Goal: Task Accomplishment & Management: Manage account settings

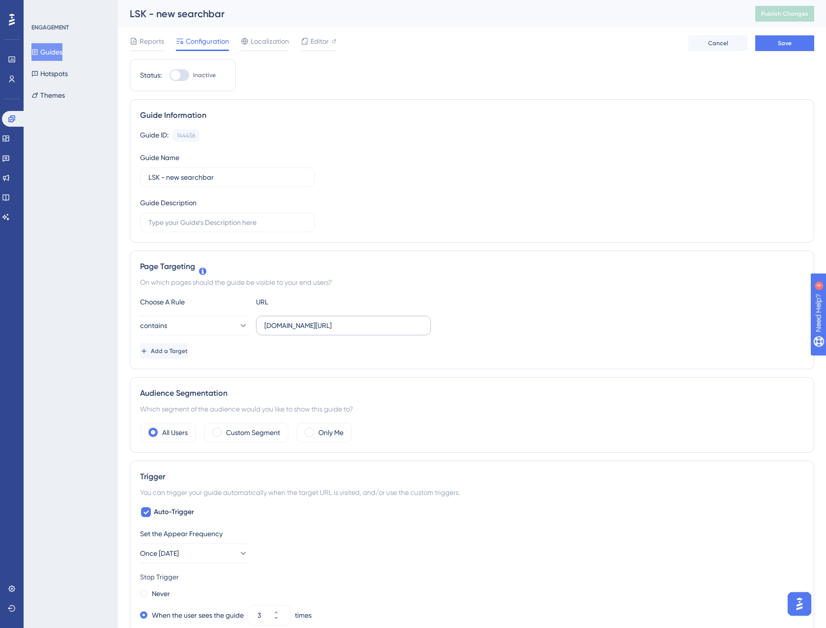
scroll to position [4, 0]
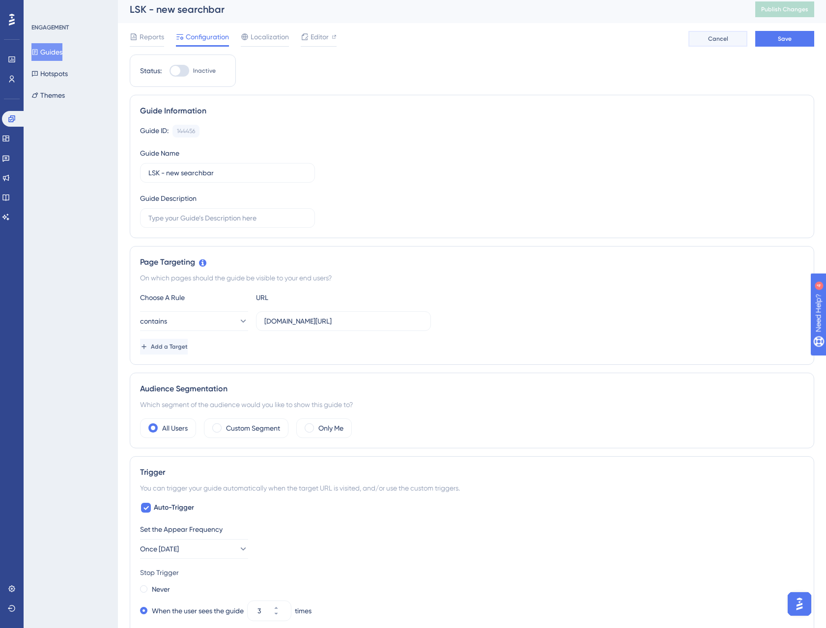
click at [718, 41] on span "Cancel" at bounding box center [718, 39] width 20 height 8
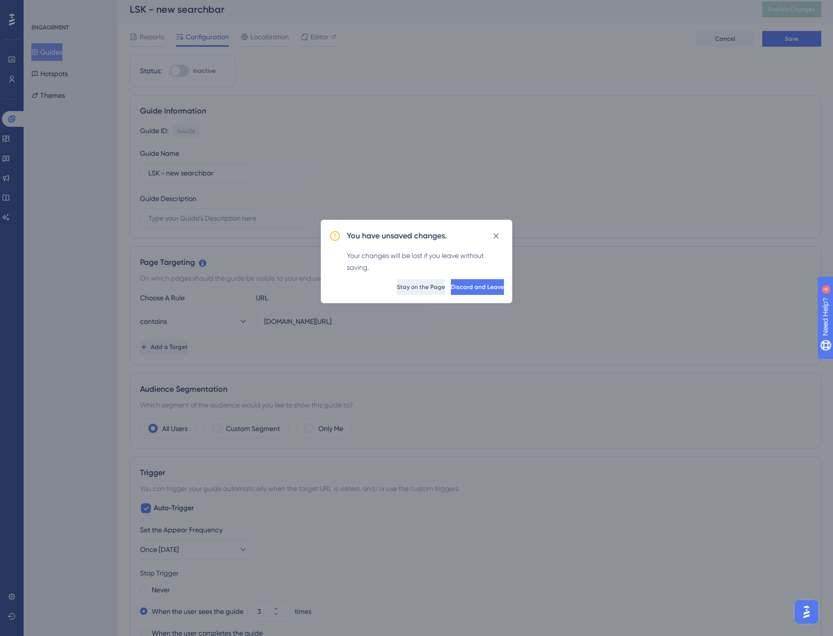
click at [397, 283] on span "Stay on the Page" at bounding box center [421, 287] width 48 height 8
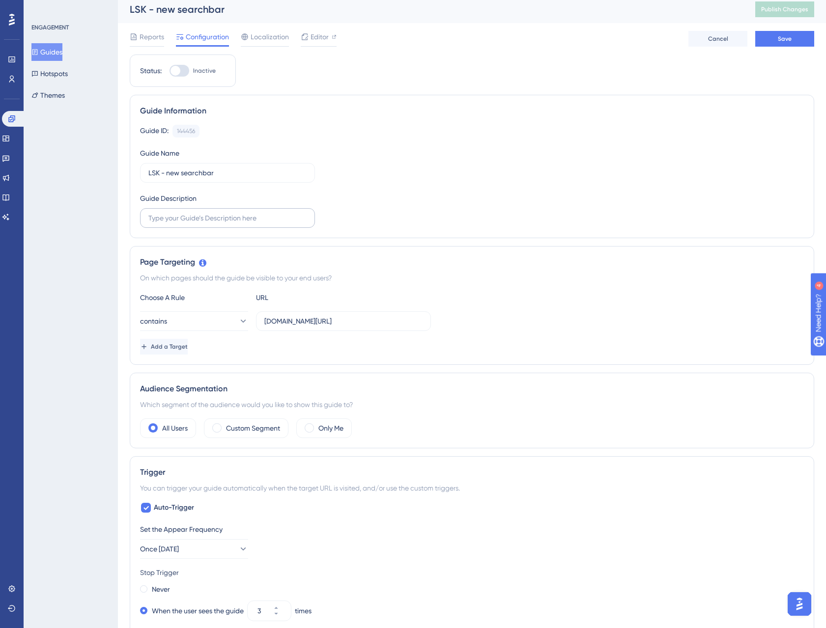
scroll to position [0, 0]
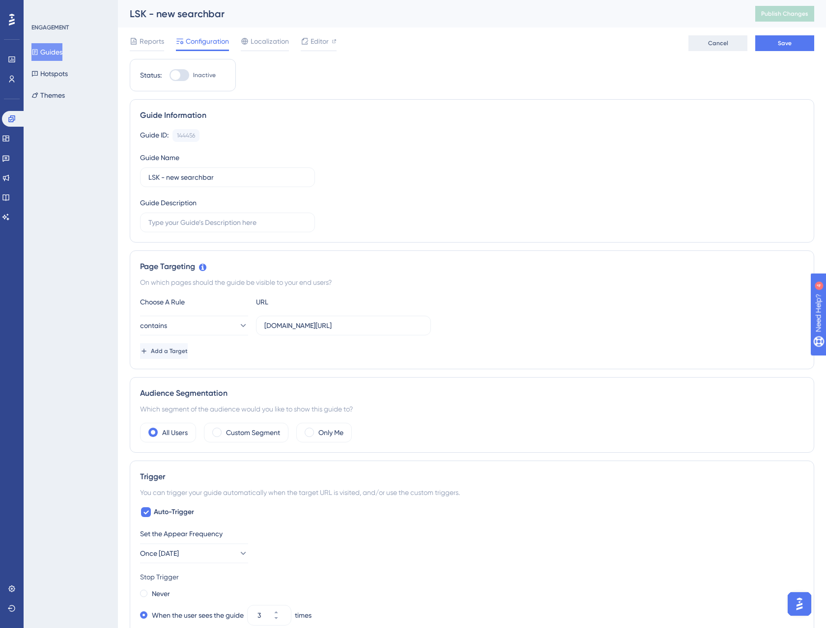
click at [716, 42] on span "Cancel" at bounding box center [718, 43] width 20 height 8
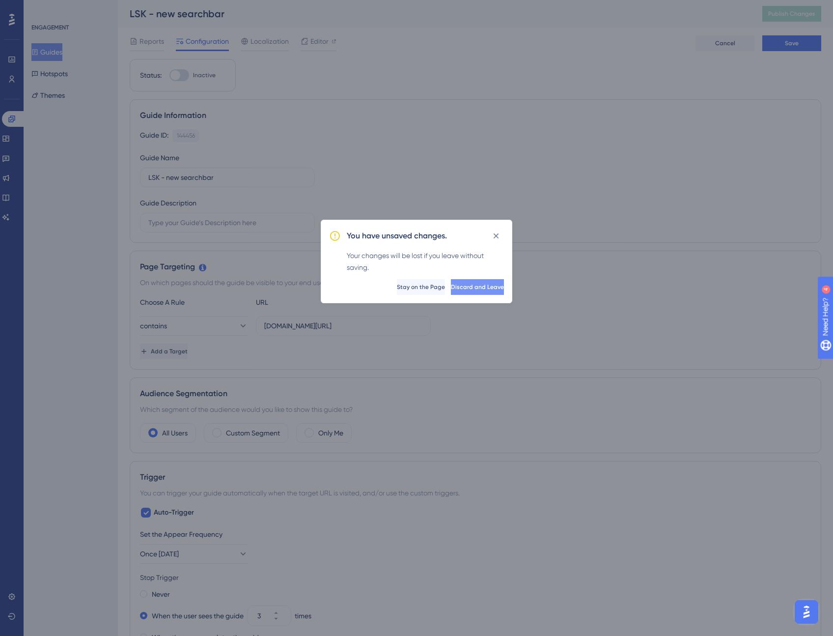
click at [451, 285] on span "Discard and Leave" at bounding box center [477, 287] width 53 height 8
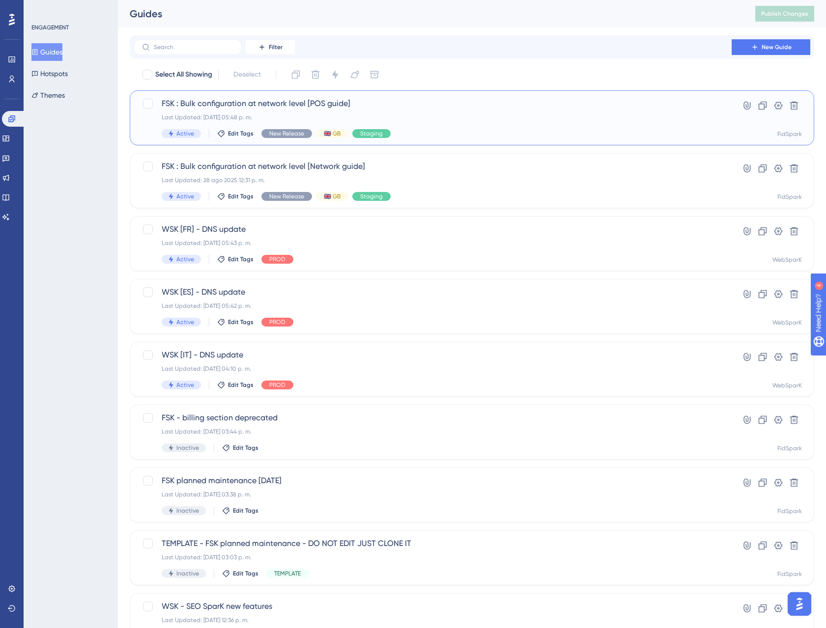
click at [255, 105] on span "FSK : Bulk configuration at network level [POS guide]" at bounding box center [433, 104] width 542 height 12
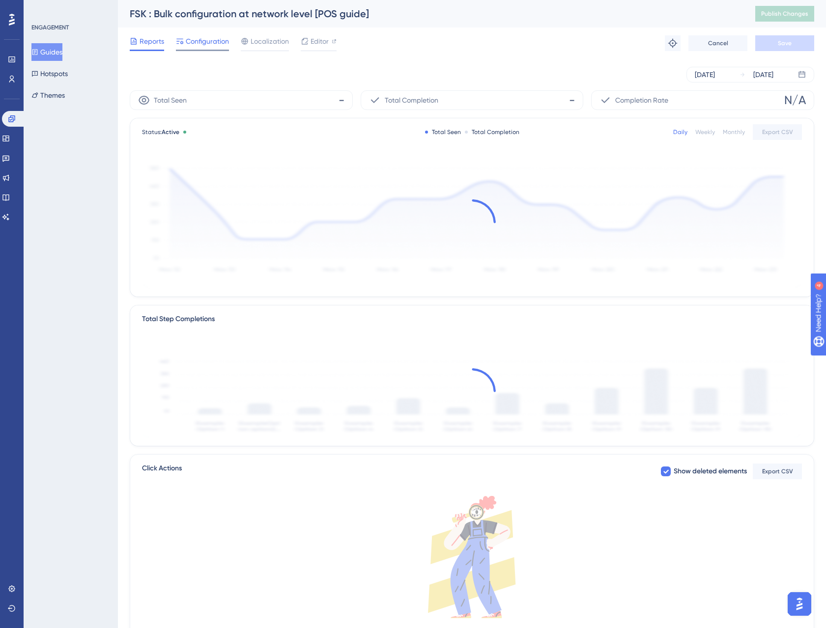
click at [221, 44] on span "Configuration" at bounding box center [207, 41] width 43 height 12
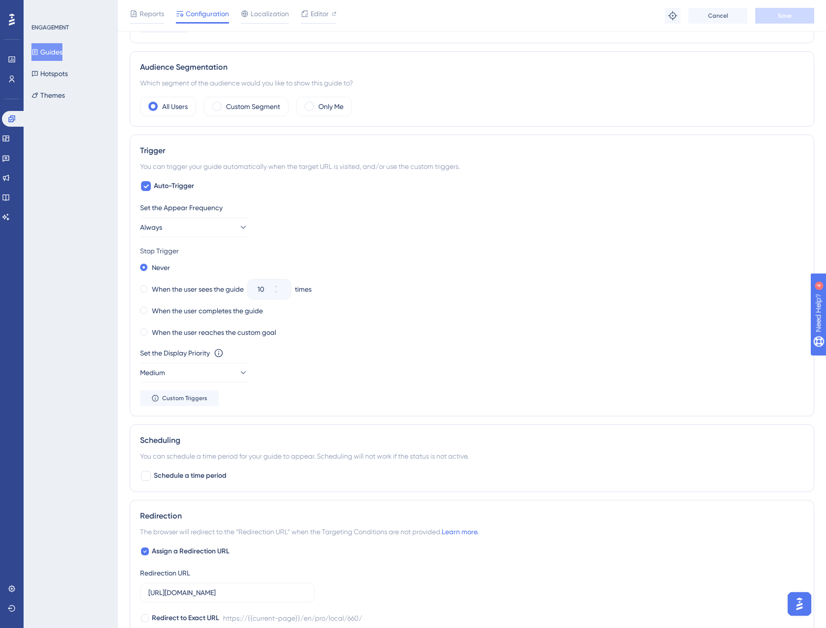
scroll to position [326, 0]
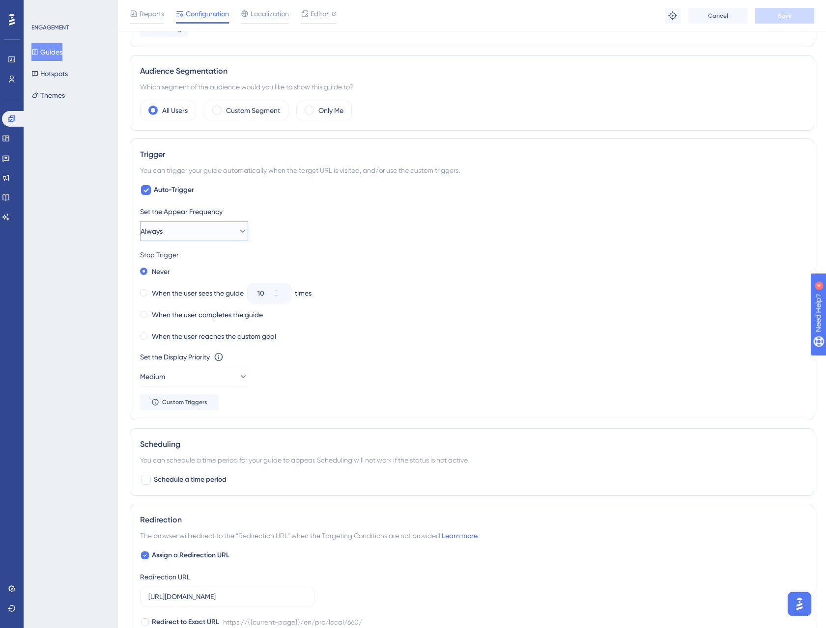
click at [239, 233] on icon at bounding box center [243, 231] width 10 height 10
click at [201, 283] on span "Once in a Session" at bounding box center [173, 281] width 55 height 12
click at [166, 294] on label "When the user sees the guide" at bounding box center [198, 293] width 92 height 12
click at [259, 295] on input "10" at bounding box center [264, 293] width 14 height 12
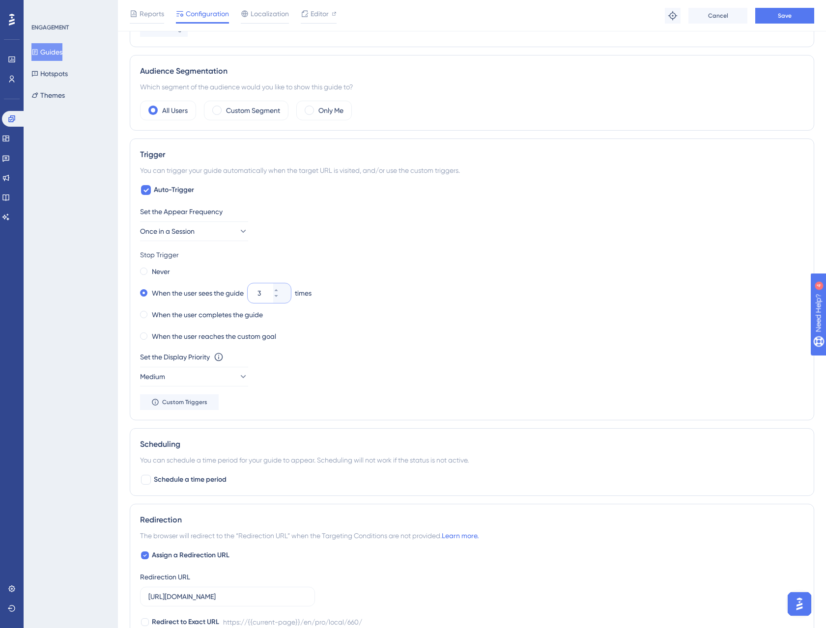
type input "3"
click at [339, 273] on div "Never" at bounding box center [472, 272] width 664 height 14
click at [238, 232] on icon at bounding box center [243, 231] width 10 height 10
click at [344, 217] on div "Set the Appear Frequency" at bounding box center [472, 212] width 664 height 12
click at [242, 235] on button "Once in a Session" at bounding box center [194, 231] width 108 height 20
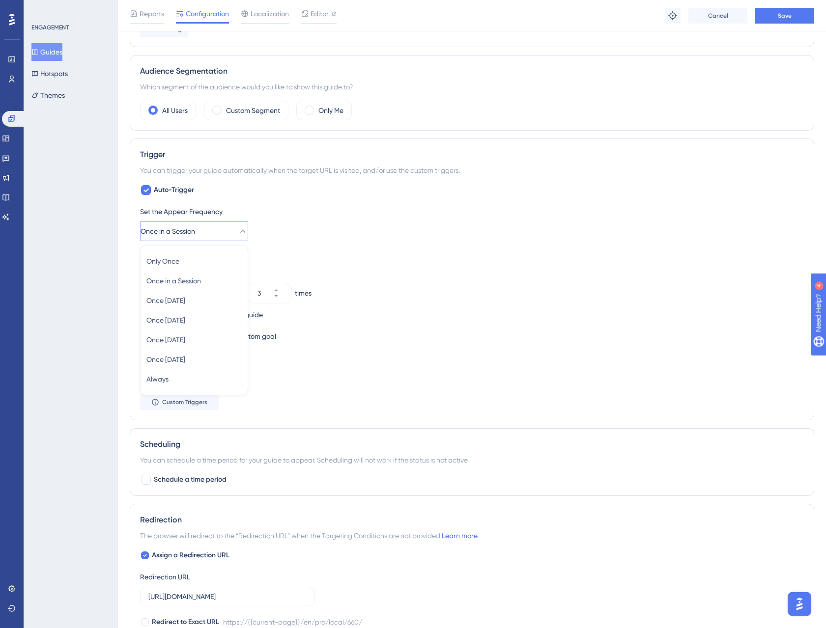
click at [304, 222] on div "Set the Appear Frequency Once in a Session Only Once Only Once Once in a Sessio…" at bounding box center [472, 223] width 664 height 35
click at [218, 233] on button "Once in a Session" at bounding box center [194, 231] width 108 height 20
click at [214, 264] on div "Only Once Only Once" at bounding box center [193, 261] width 95 height 20
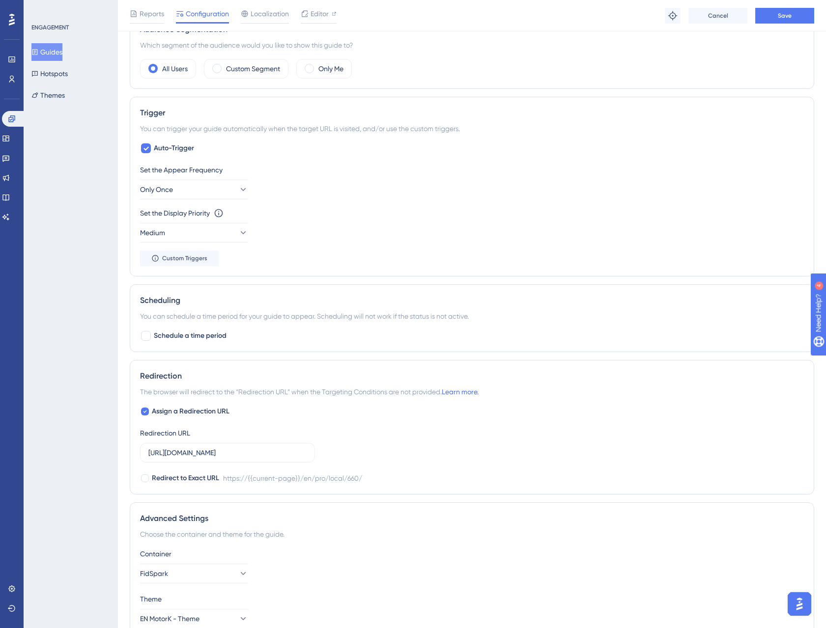
scroll to position [418, 0]
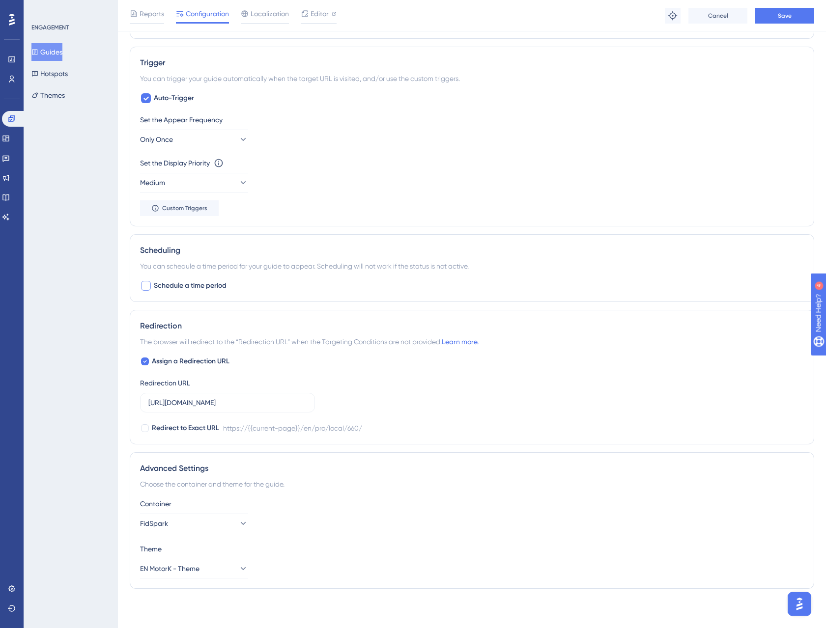
click at [148, 287] on div at bounding box center [146, 286] width 10 height 10
checkbox input "true"
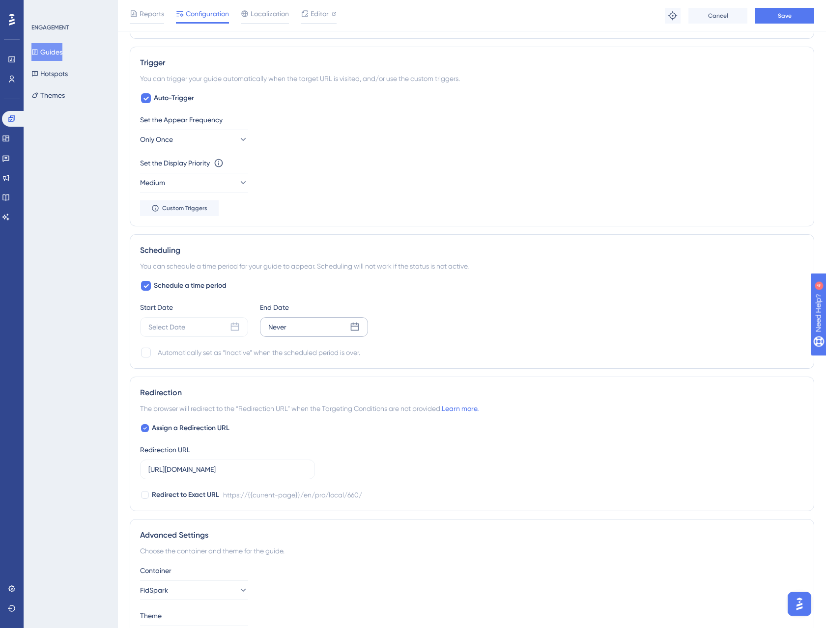
click at [305, 331] on div "Never" at bounding box center [314, 327] width 108 height 20
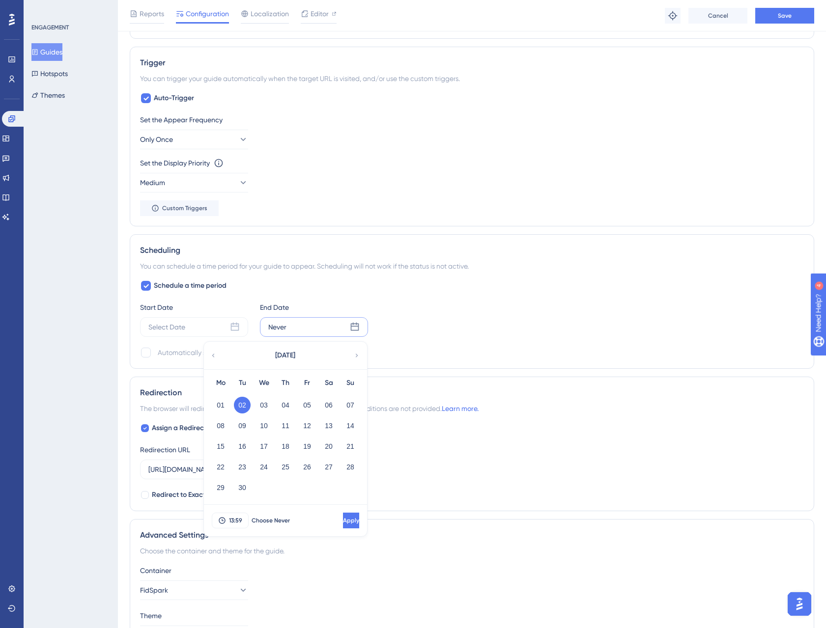
click at [333, 300] on div "Schedule a time period Start Date Select Date End Date Never [DATE] Mo Tu We Th…" at bounding box center [472, 319] width 664 height 79
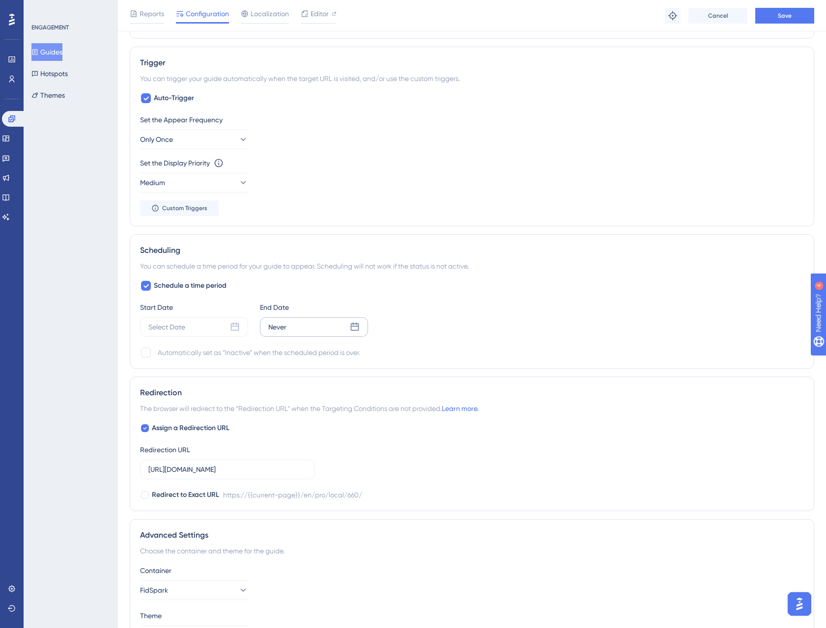
click at [316, 329] on div "Never" at bounding box center [314, 327] width 108 height 20
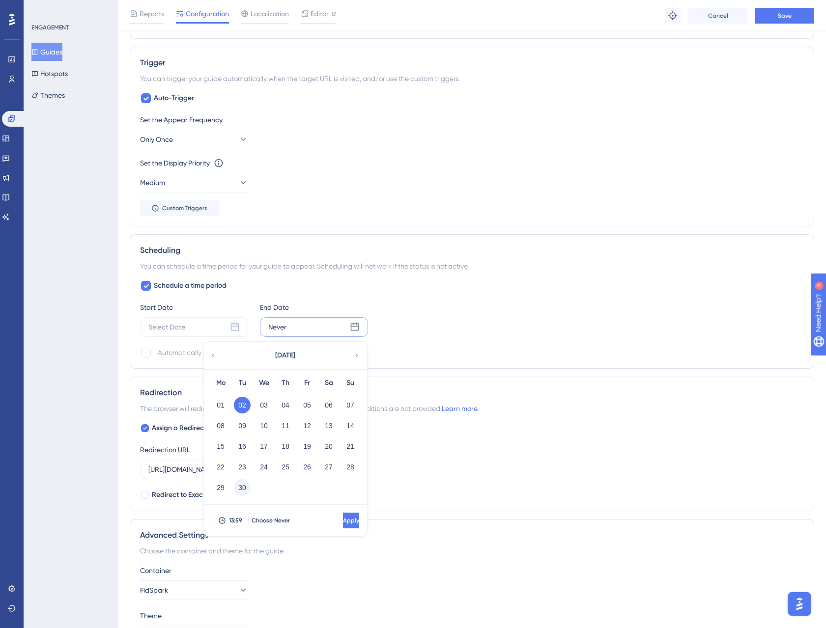
click at [245, 485] on button "30" at bounding box center [242, 487] width 17 height 17
click at [342, 521] on span "Apply" at bounding box center [350, 521] width 16 height 8
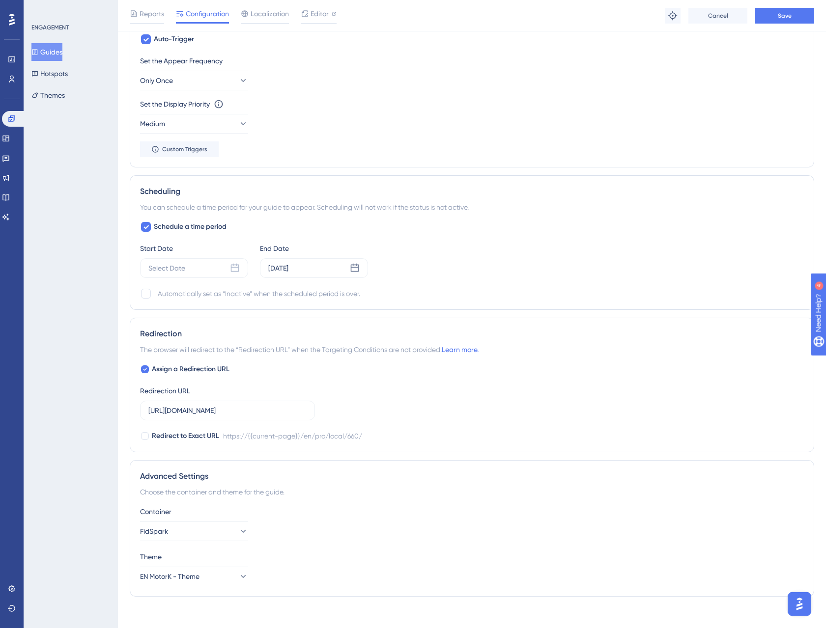
scroll to position [485, 0]
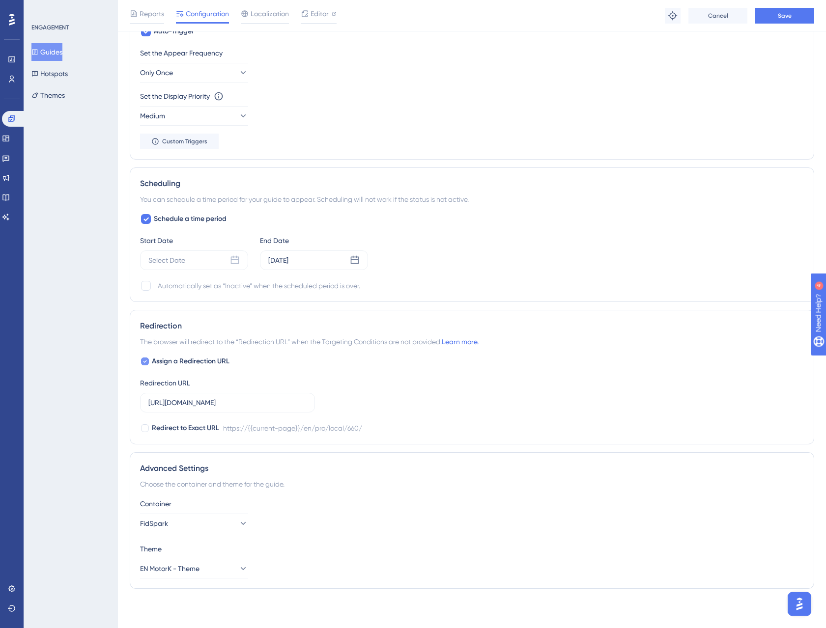
click at [150, 366] on label "Assign a Redirection URL" at bounding box center [184, 362] width 89 height 12
checkbox input "false"
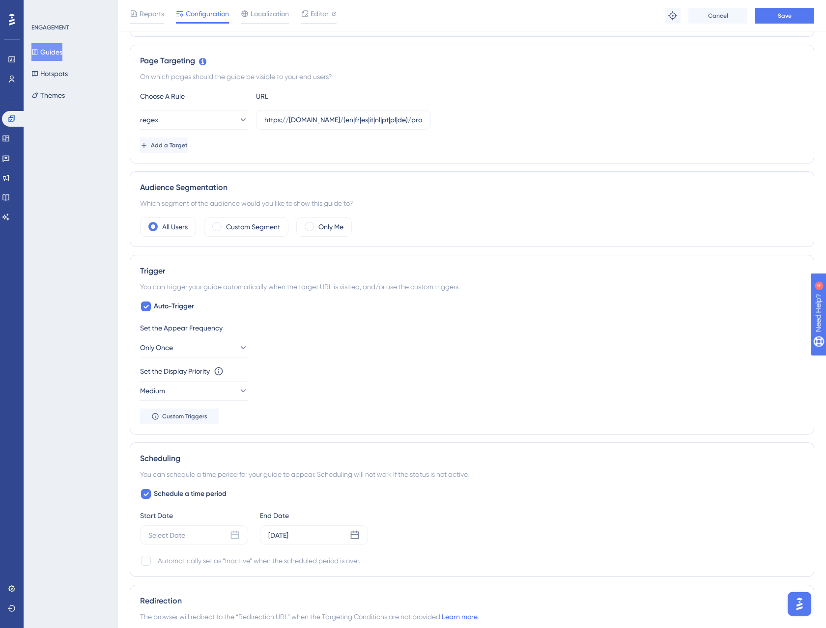
scroll to position [0, 0]
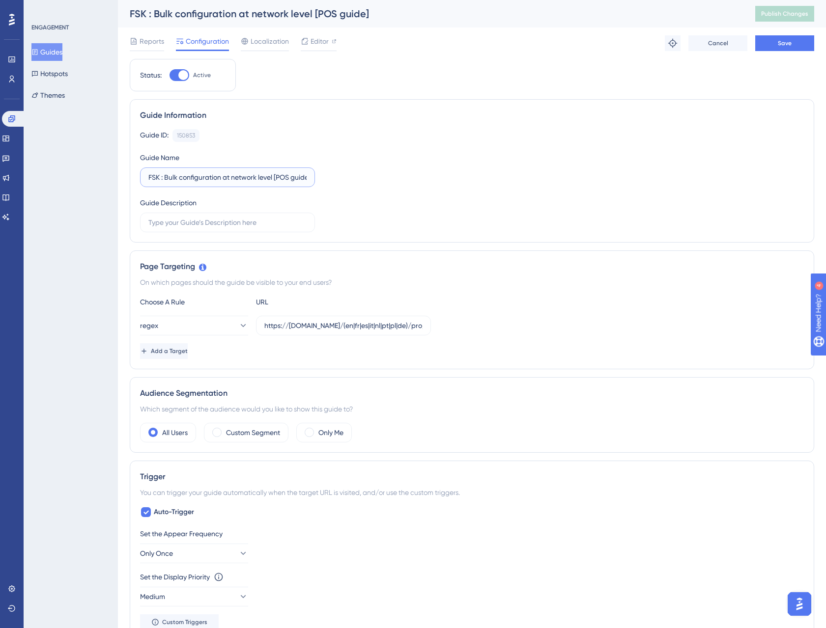
click at [242, 179] on input "FSK : Bulk configuration at network level [POS guide]" at bounding box center [227, 177] width 158 height 11
click at [183, 77] on div at bounding box center [183, 75] width 10 height 10
click at [169, 76] on input "Active" at bounding box center [169, 75] width 0 height 0
checkbox input "false"
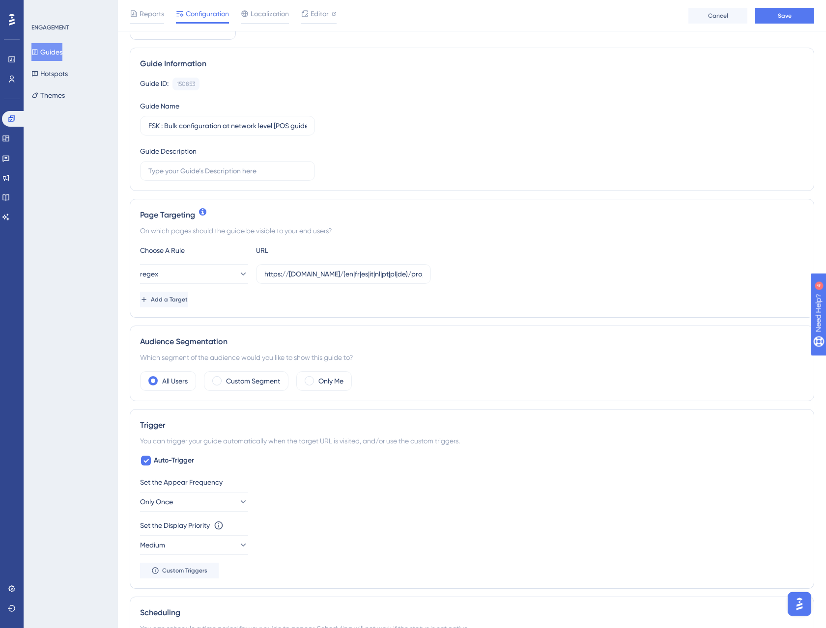
scroll to position [92, 0]
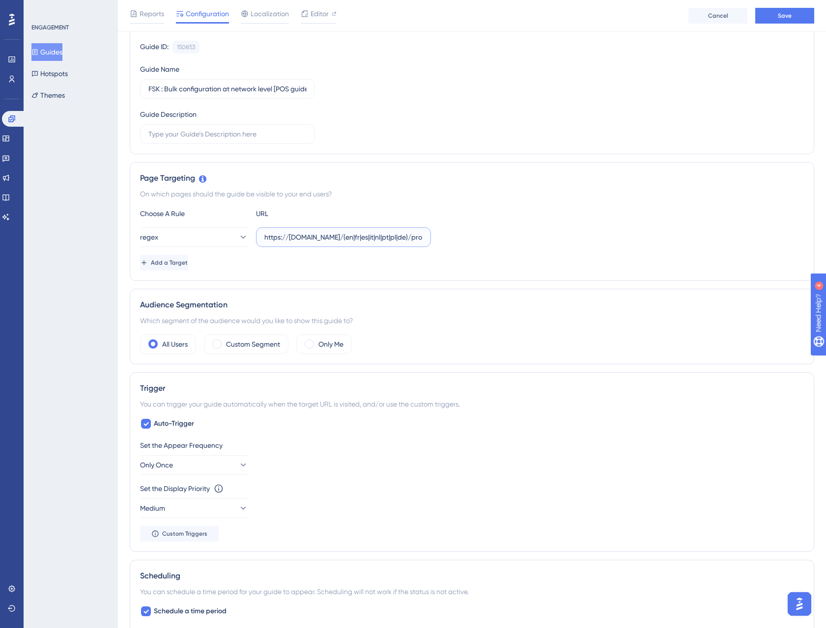
click at [301, 240] on input "https://[DOMAIN_NAME]/(en|fr|es|it|nl|pt|pl|de)/pro/local/\d+/$" at bounding box center [343, 237] width 158 height 11
type input "https://[DOMAIN_NAME]/(en|fr|es|it|nl|pt|pl|de)/pro/local/\d+/$"
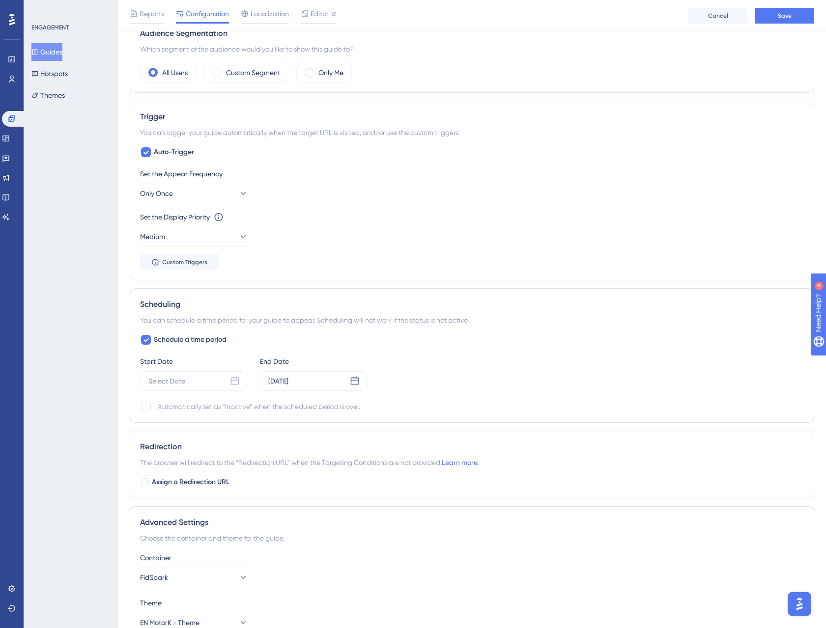
scroll to position [371, 0]
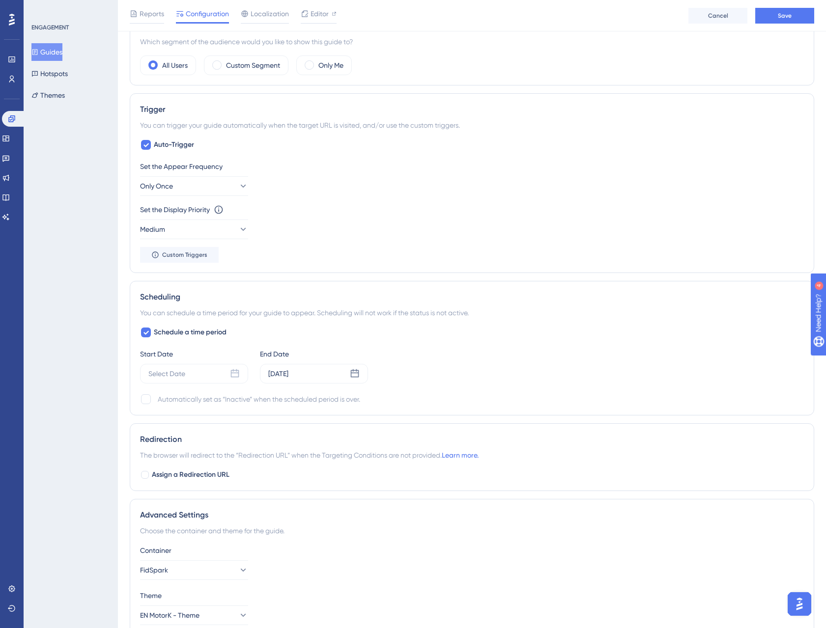
click at [355, 198] on div "Set the Appear Frequency Only Once Set the Display Priority This option will se…" at bounding box center [472, 212] width 664 height 102
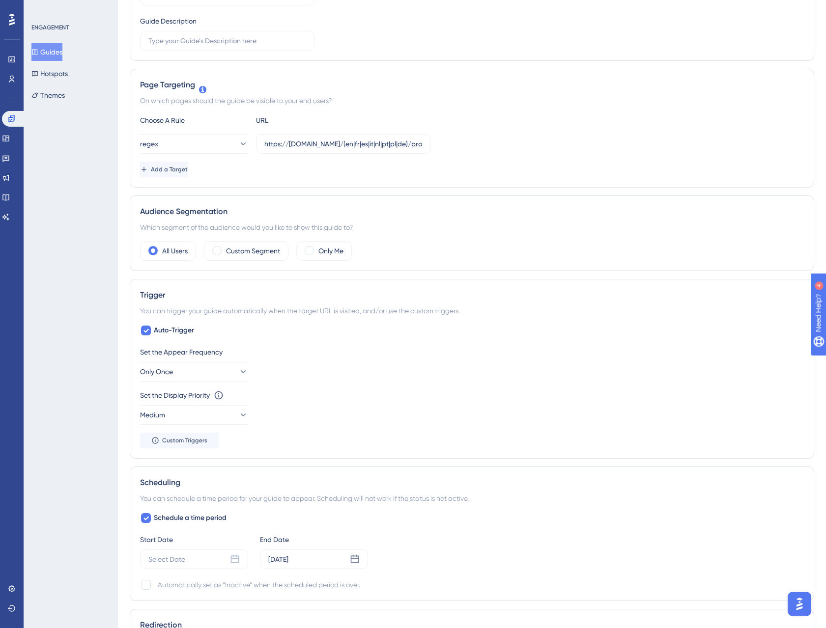
scroll to position [0, 0]
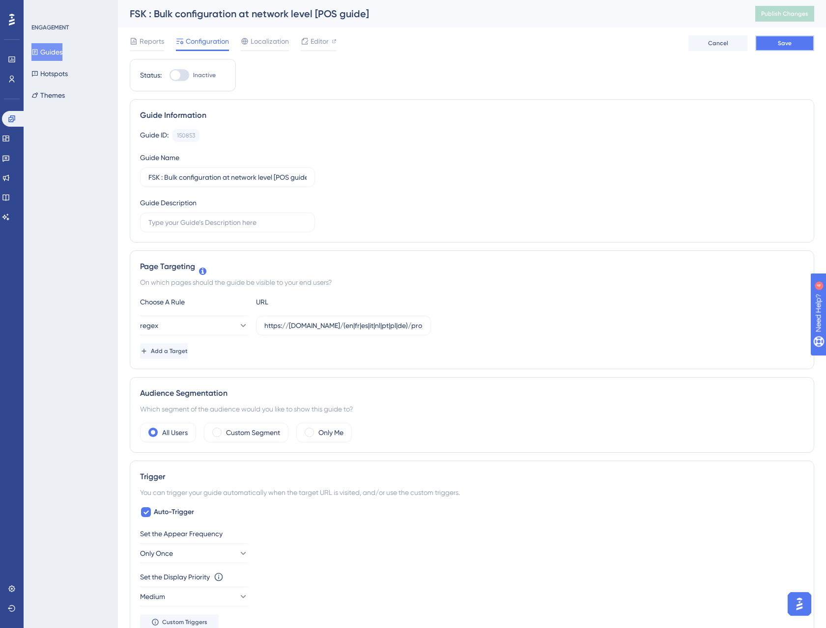
click at [783, 46] on span "Save" at bounding box center [784, 43] width 14 height 8
click at [301, 21] on icon at bounding box center [305, 18] width 10 height 10
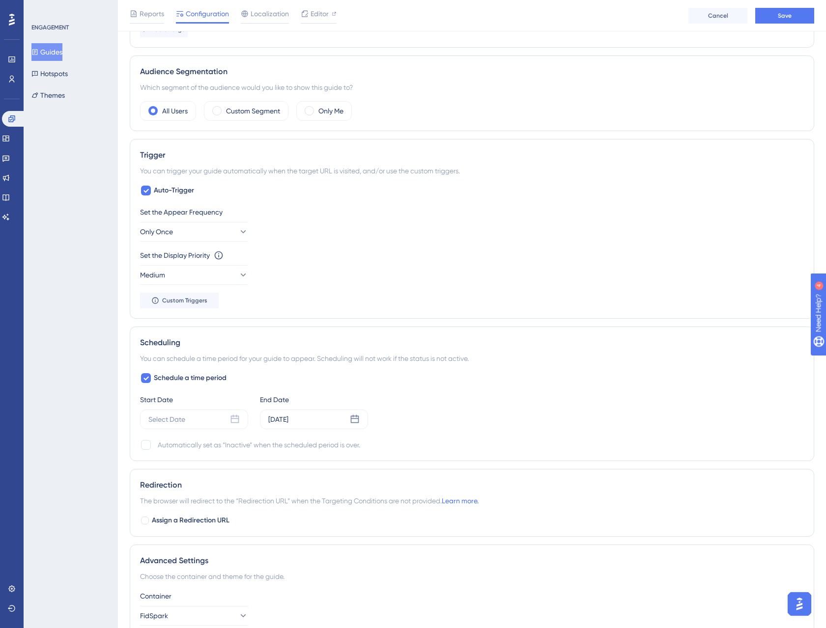
scroll to position [381, 0]
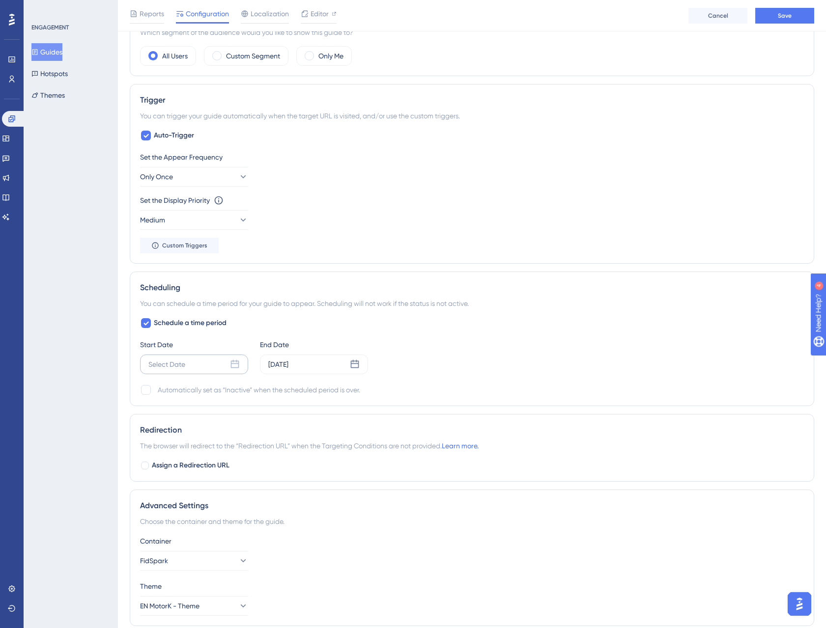
click at [184, 366] on div "Select Date" at bounding box center [166, 365] width 37 height 12
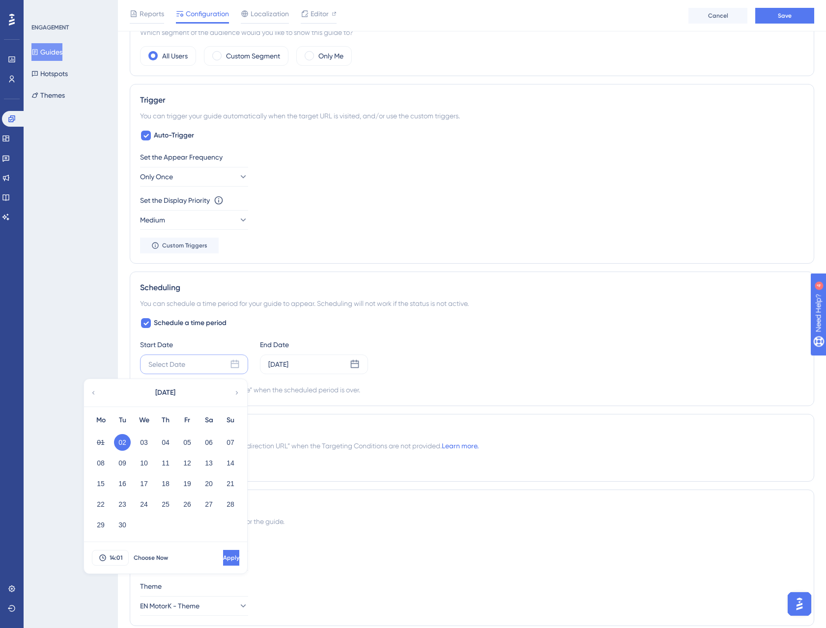
click at [117, 441] on button "02" at bounding box center [122, 442] width 17 height 17
click at [128, 440] on button "02" at bounding box center [122, 442] width 17 height 17
click at [125, 442] on button "02" at bounding box center [122, 442] width 17 height 17
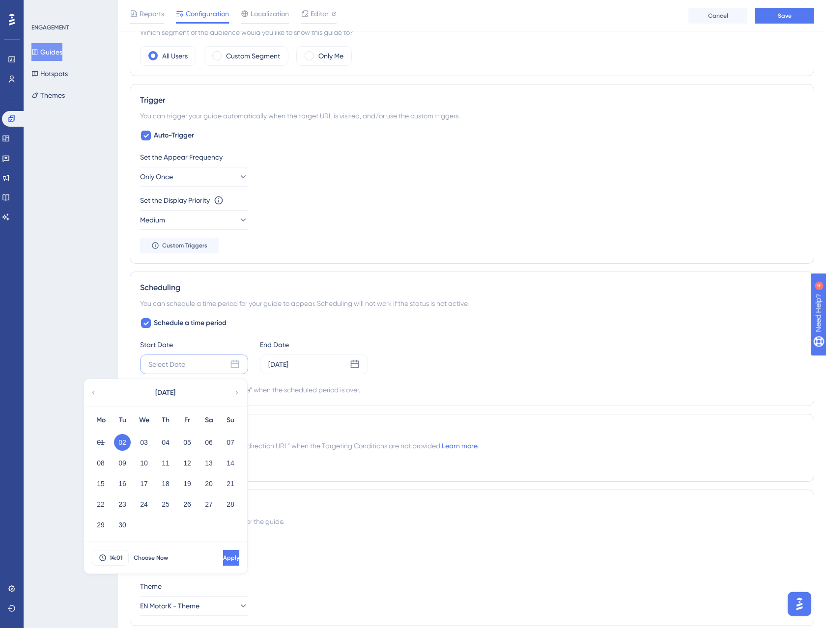
click at [125, 442] on button "02" at bounding box center [122, 442] width 17 height 17
click at [138, 442] on button "03" at bounding box center [144, 442] width 17 height 17
click at [129, 445] on button "02" at bounding box center [122, 442] width 17 height 17
click at [221, 556] on button "Apply" at bounding box center [230, 558] width 18 height 16
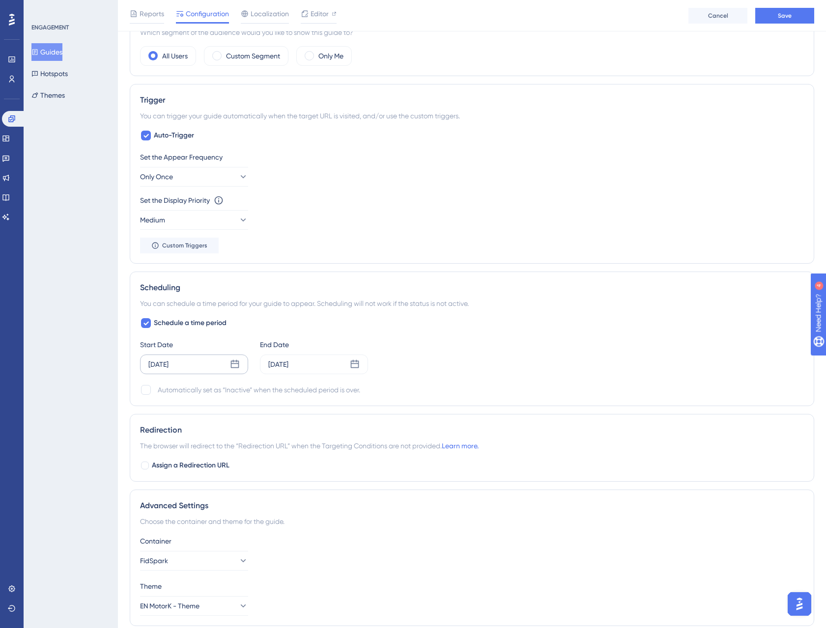
click at [200, 367] on div "[DATE]" at bounding box center [194, 365] width 108 height 20
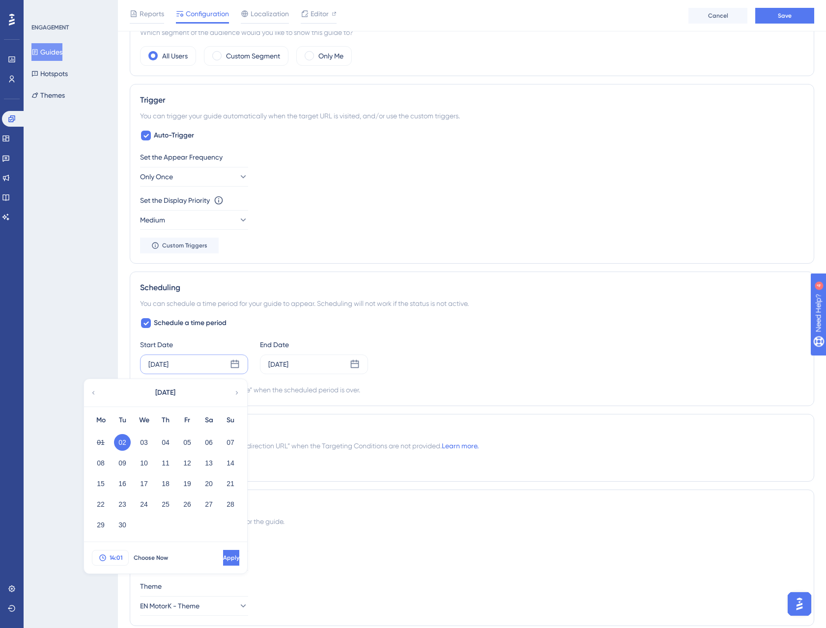
click at [118, 558] on span "14:01" at bounding box center [116, 558] width 13 height 8
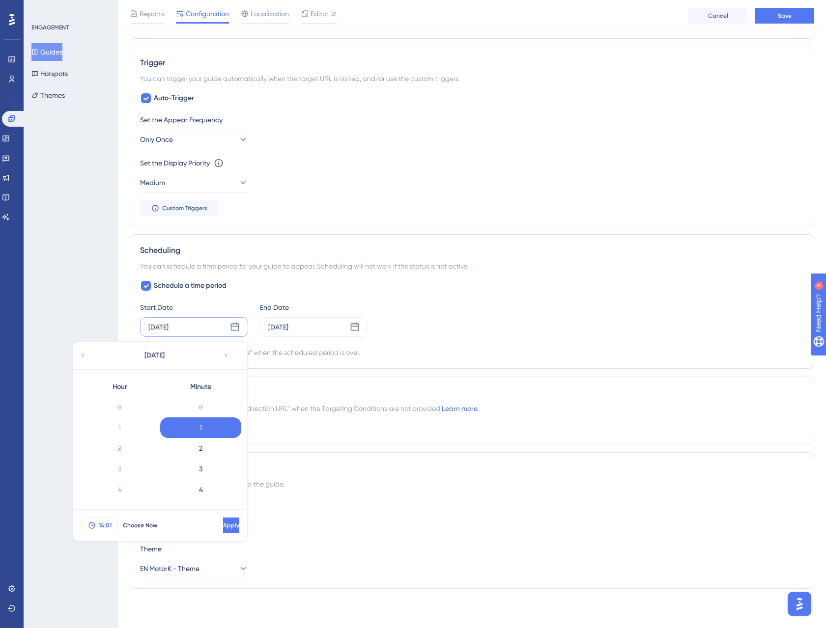
scroll to position [247, 0]
click at [350, 367] on div "Scheduling You can schedule a time period for your guide to appear. Scheduling …" at bounding box center [472, 301] width 684 height 135
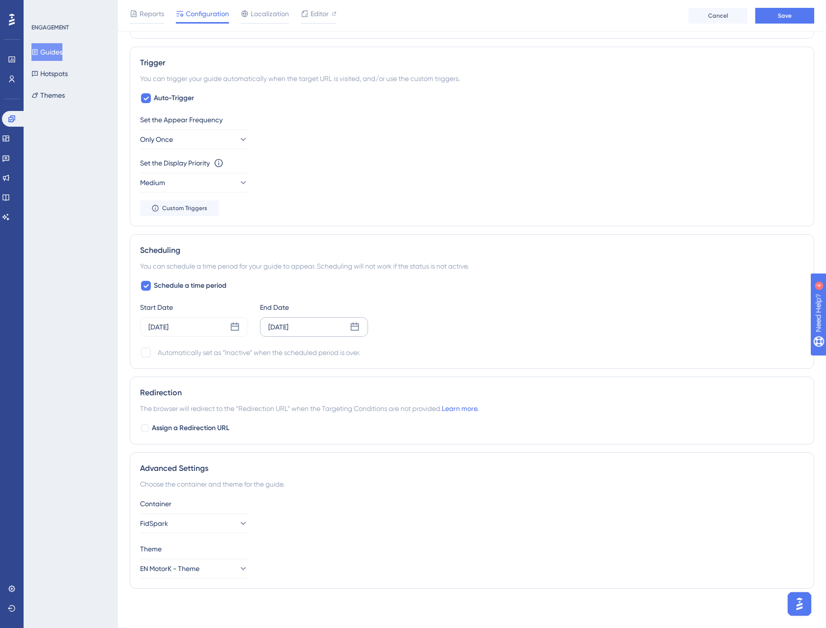
click at [322, 326] on div "[DATE]" at bounding box center [314, 327] width 108 height 20
click at [455, 322] on div "Start Date [DATE] End Date [DATE] [DATE] Mo Tu We Th Fr Sa Su 01 02 03 04 05 06…" at bounding box center [472, 319] width 664 height 35
click at [777, 18] on button "Save" at bounding box center [784, 16] width 59 height 16
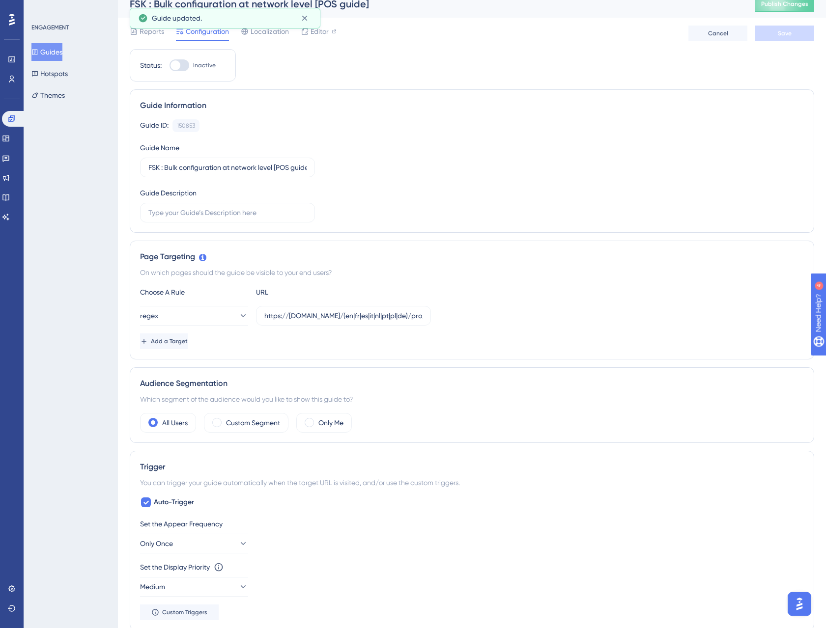
scroll to position [0, 0]
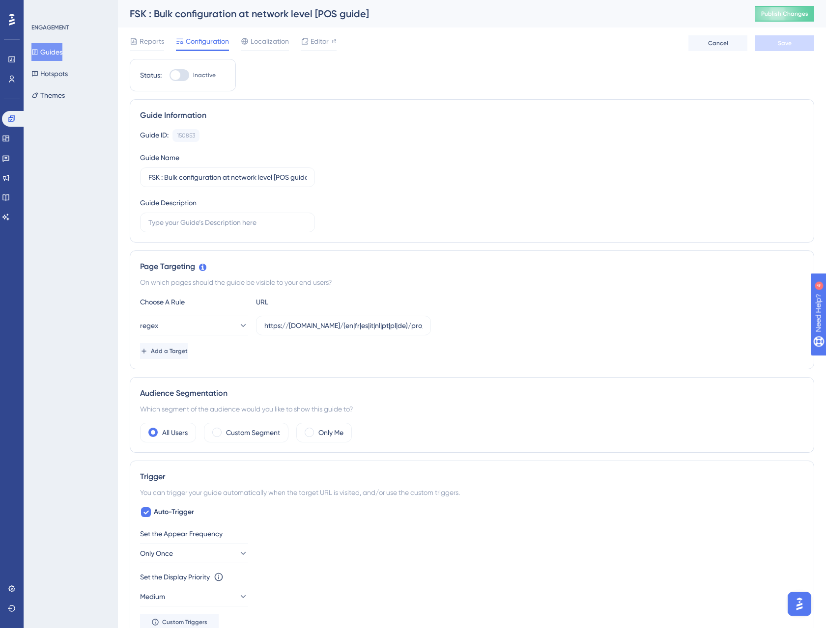
click at [47, 52] on button "Guides" at bounding box center [46, 52] width 31 height 18
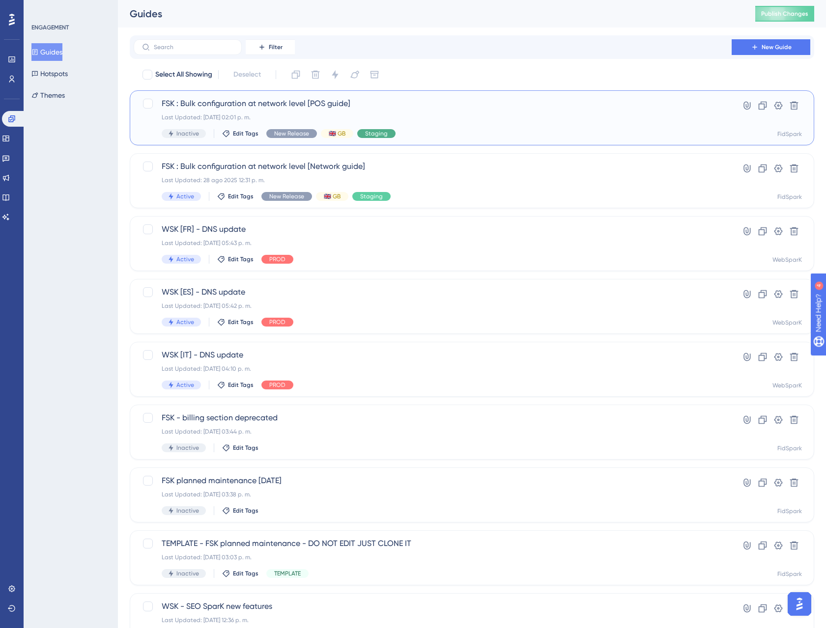
click at [379, 134] on span "Staging" at bounding box center [376, 134] width 23 height 8
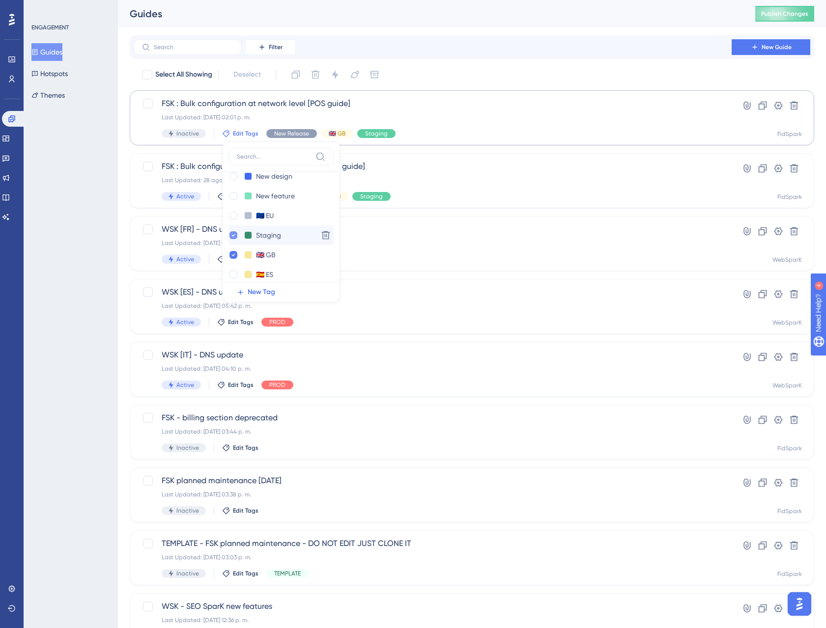
scroll to position [29, 0]
click at [259, 158] on input at bounding box center [274, 157] width 75 height 8
type input "prod"
click at [231, 186] on div at bounding box center [233, 188] width 8 height 8
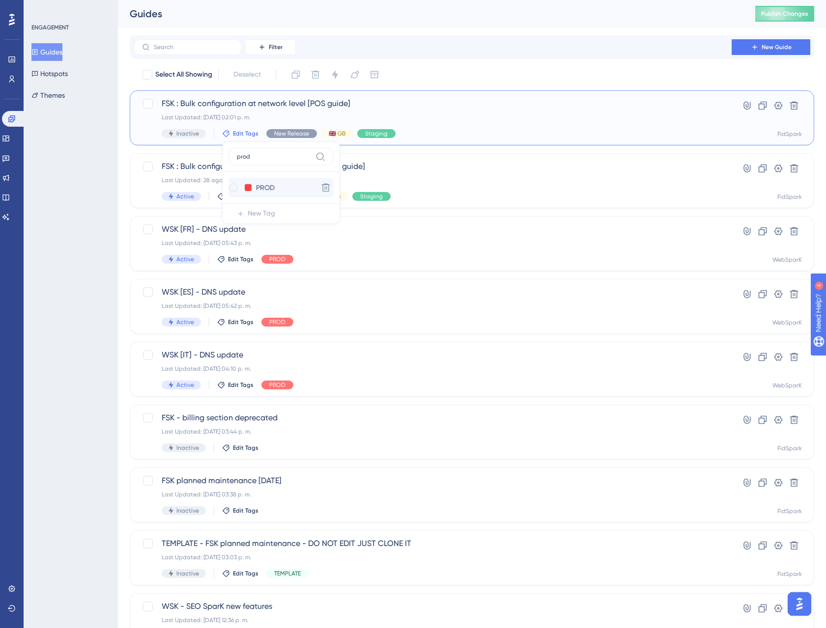
checkbox input "true"
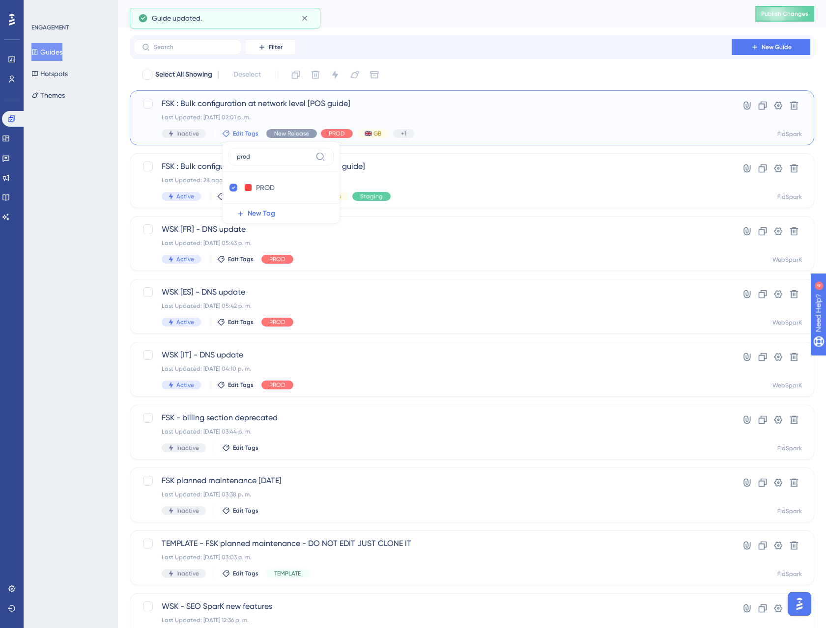
click at [263, 161] on label "prod" at bounding box center [280, 157] width 105 height 18
click at [263, 161] on input "prod" at bounding box center [274, 157] width 75 height 8
click at [263, 160] on input "prod" at bounding box center [274, 157] width 75 height 8
type input "sta"
click at [233, 187] on icon at bounding box center [233, 188] width 3 height 2
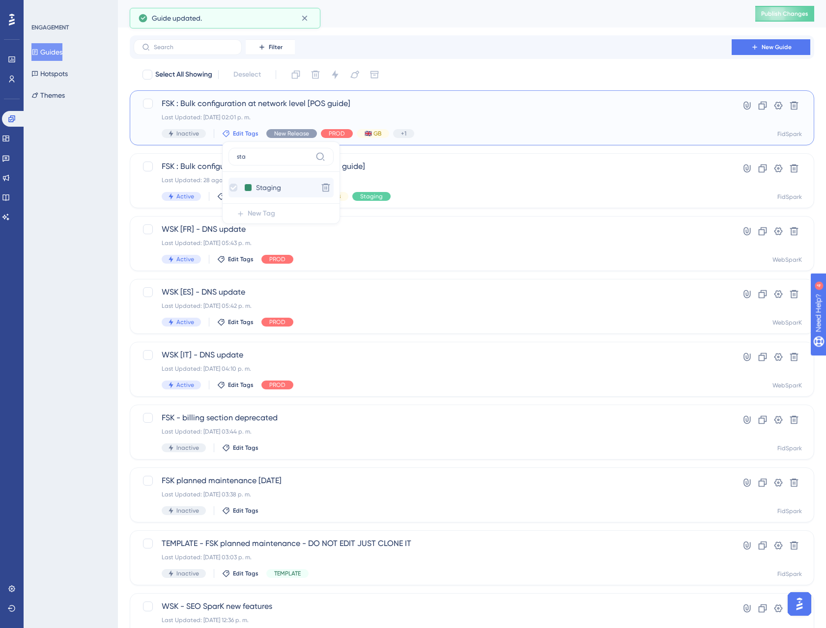
checkbox input "false"
click at [461, 122] on div "FSK : Bulk configuration at network level [POS guide] Last Updated: [DATE] 02:0…" at bounding box center [433, 118] width 542 height 40
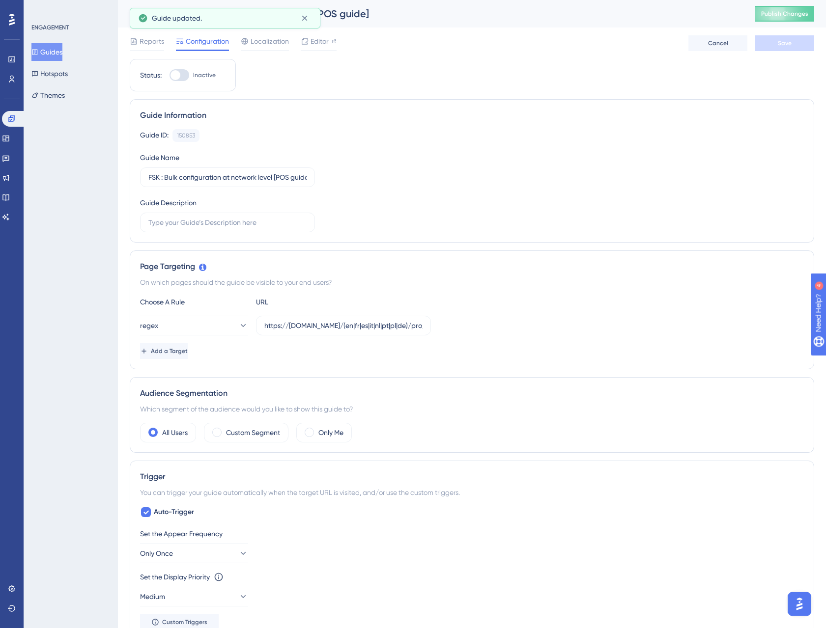
click at [58, 48] on button "Guides" at bounding box center [46, 52] width 31 height 18
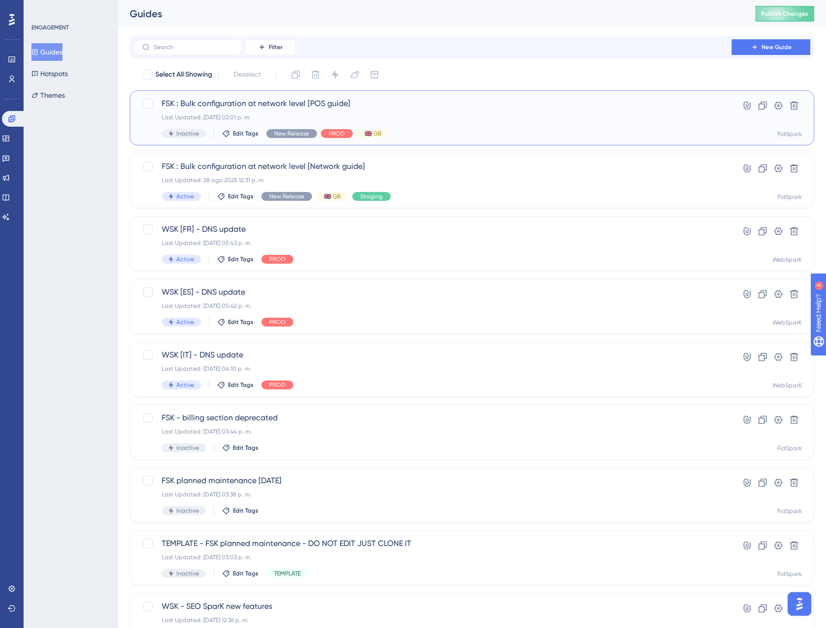
click at [359, 106] on span "FSK : Bulk configuration at network level [POS guide]" at bounding box center [433, 104] width 542 height 12
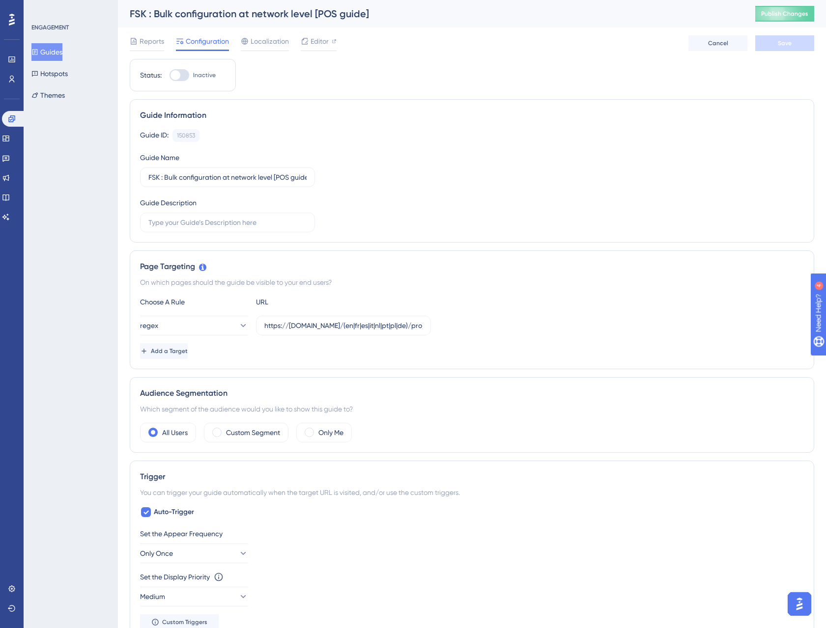
click at [56, 53] on button "Guides" at bounding box center [46, 52] width 31 height 18
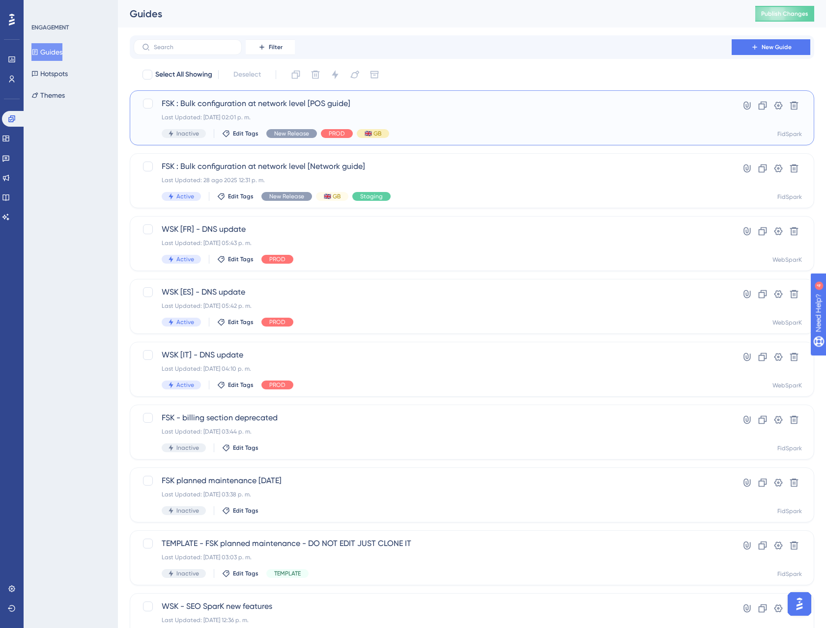
click at [376, 131] on span "🇬🇧 GB" at bounding box center [372, 134] width 17 height 8
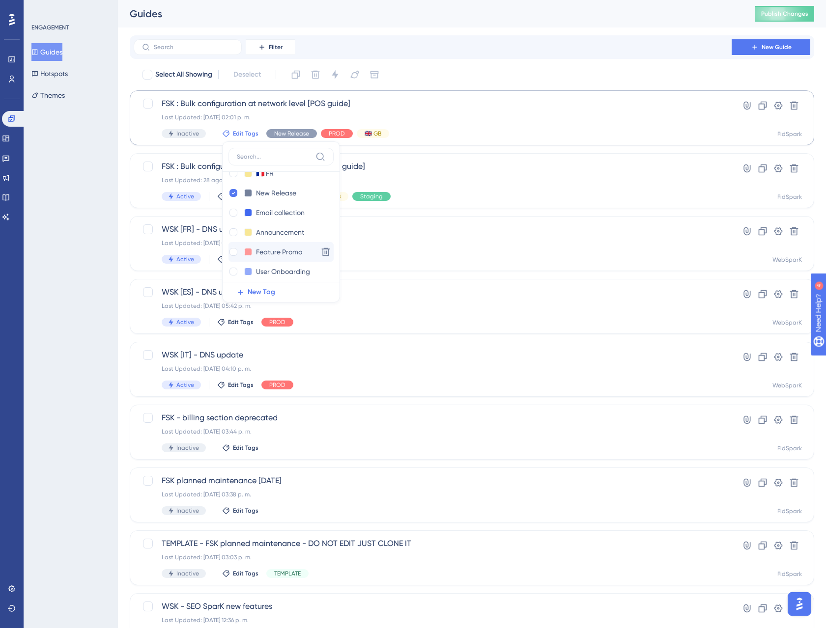
scroll to position [230, 0]
click at [232, 251] on div at bounding box center [233, 253] width 8 height 8
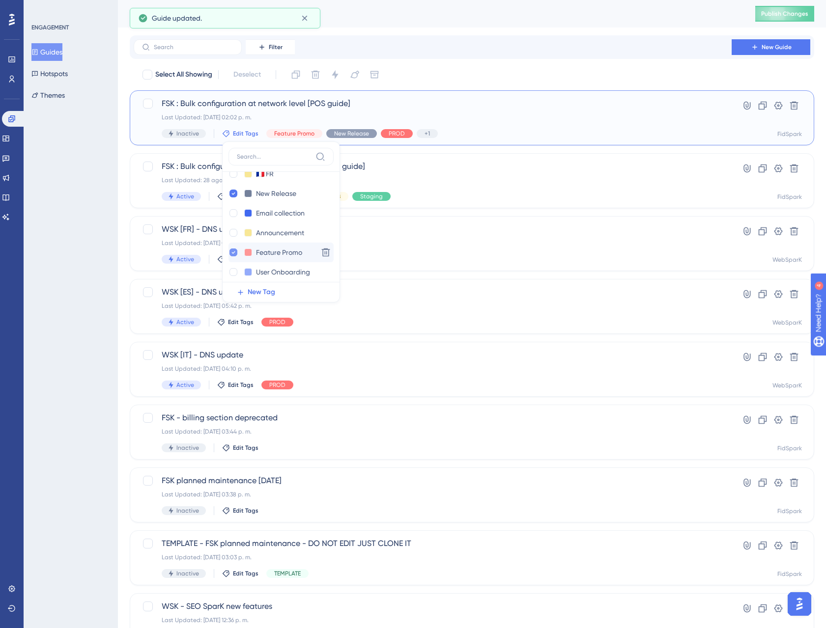
click at [233, 254] on icon at bounding box center [233, 252] width 4 height 7
checkbox input "false"
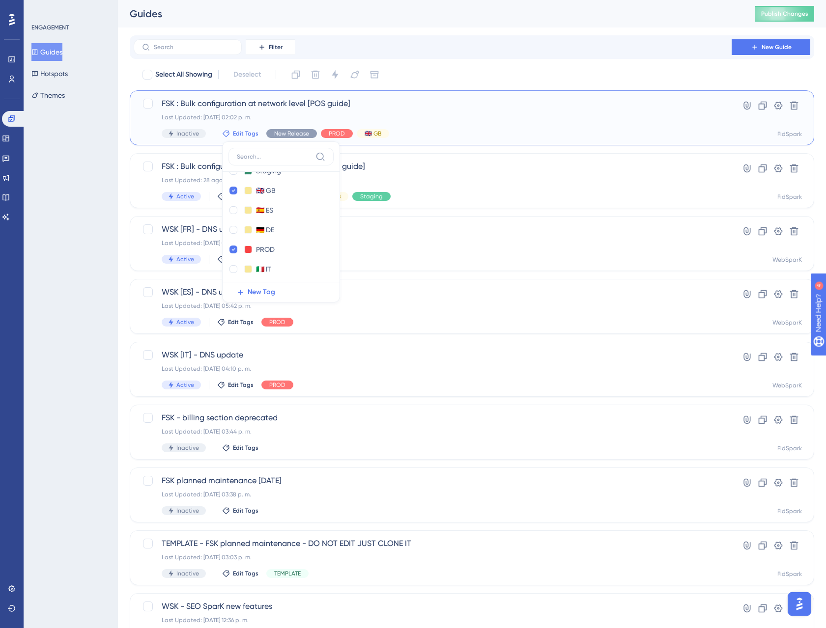
scroll to position [99, 0]
click at [231, 186] on icon at bounding box center [233, 186] width 4 height 7
checkbox input "false"
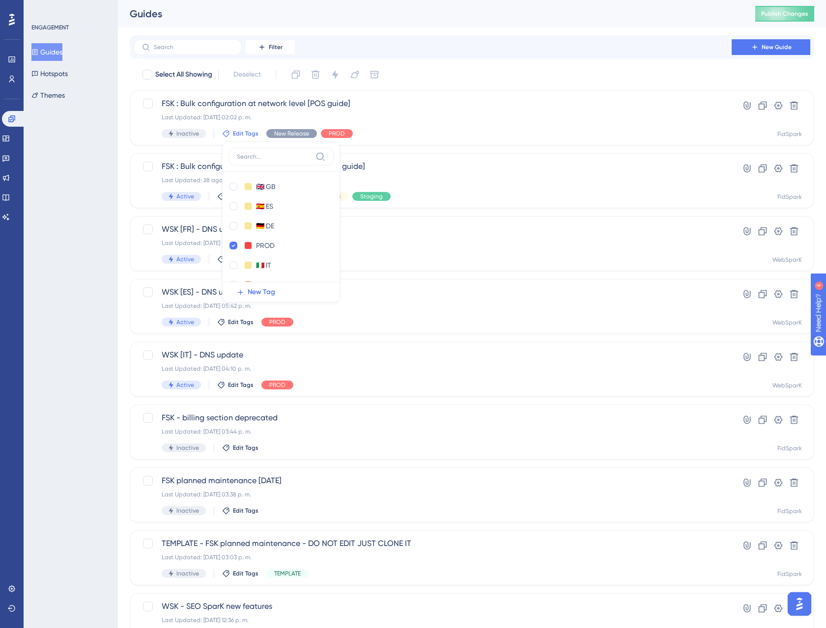
click at [462, 82] on div "Select All Showing Deselect" at bounding box center [477, 75] width 672 height 16
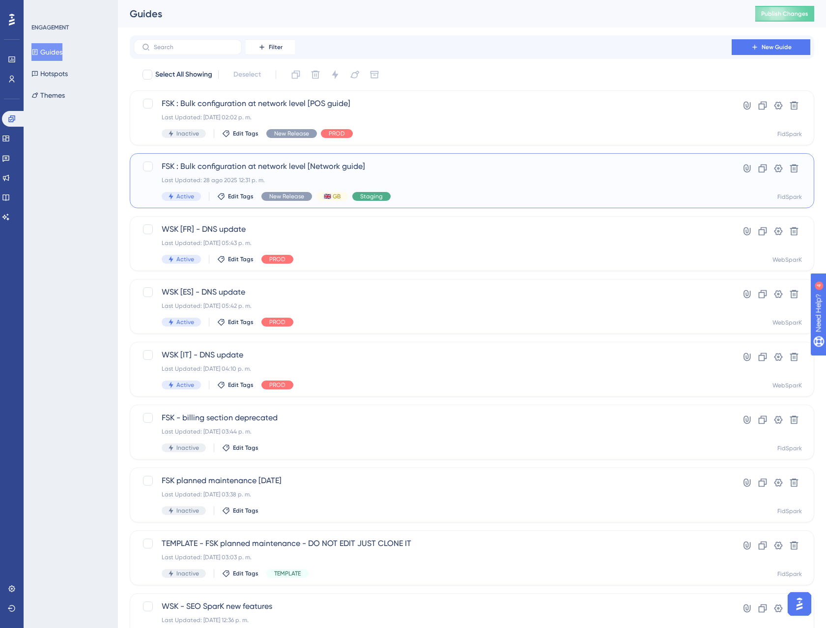
click at [373, 198] on span "Staging" at bounding box center [371, 197] width 23 height 8
click at [226, 330] on icon at bounding box center [228, 329] width 4 height 7
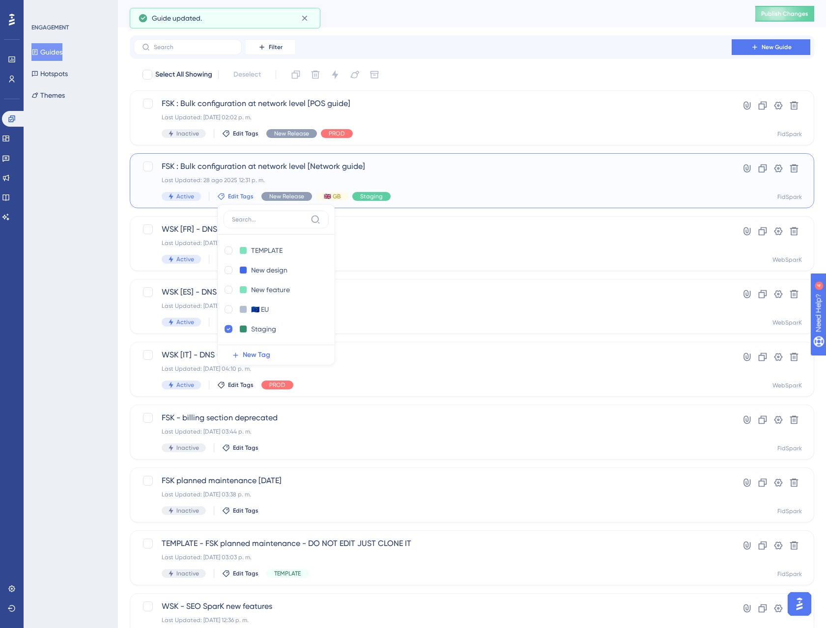
checkbox input "false"
click at [261, 221] on input at bounding box center [269, 220] width 75 height 8
type input "prod"
click at [229, 249] on div at bounding box center [228, 251] width 8 height 8
checkbox input "true"
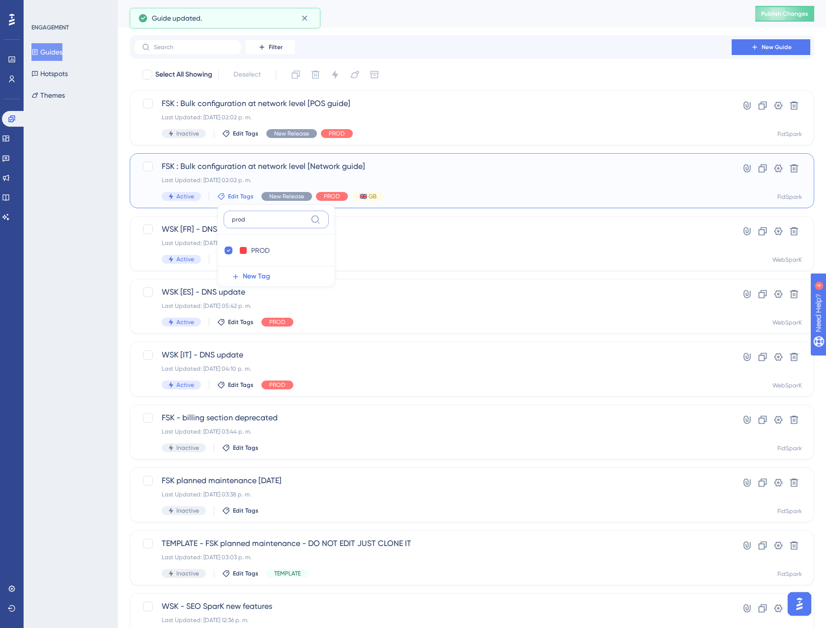
click at [258, 221] on input "prod" at bounding box center [269, 220] width 75 height 8
type input "g"
click at [231, 286] on div at bounding box center [228, 290] width 10 height 10
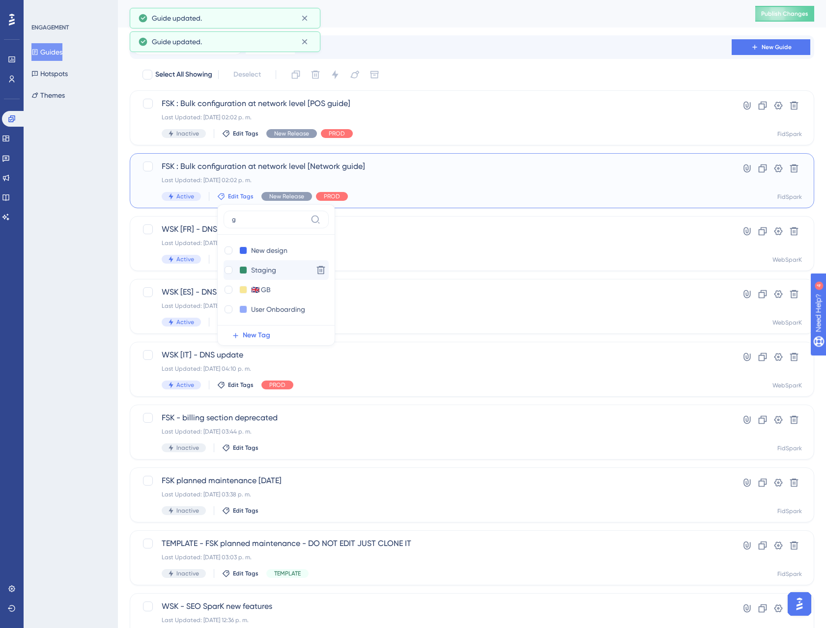
checkbox input "false"
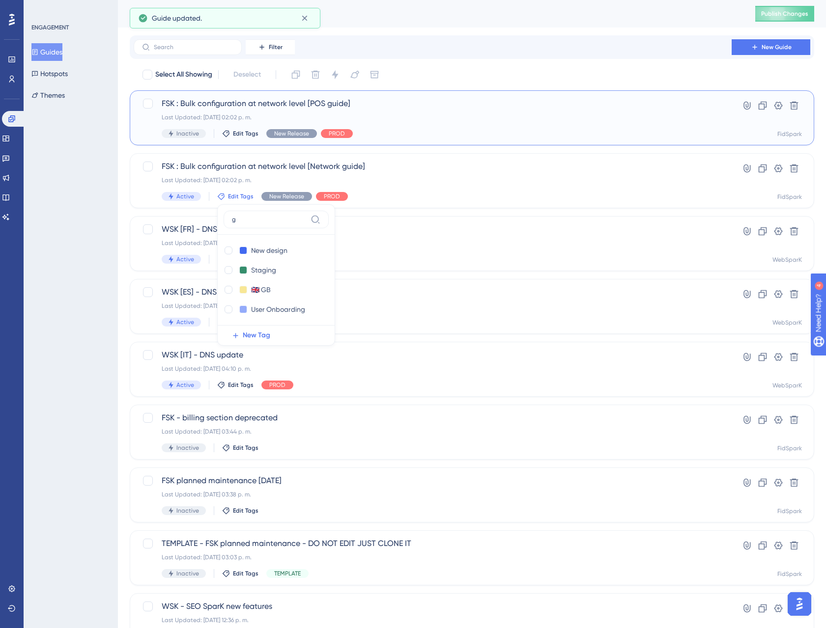
click at [460, 135] on div "Inactive Edit Tags New Release PROD" at bounding box center [433, 133] width 542 height 9
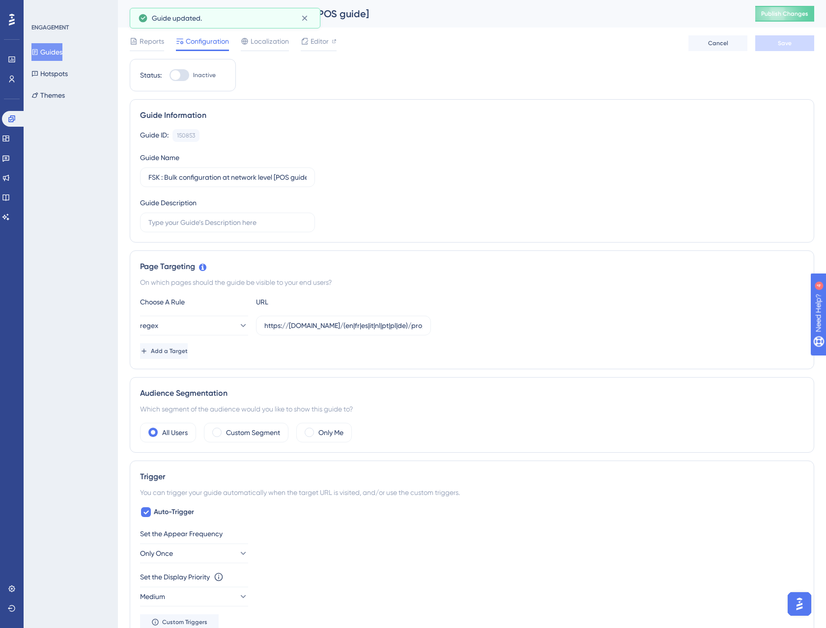
click at [62, 56] on button "Guides" at bounding box center [46, 52] width 31 height 18
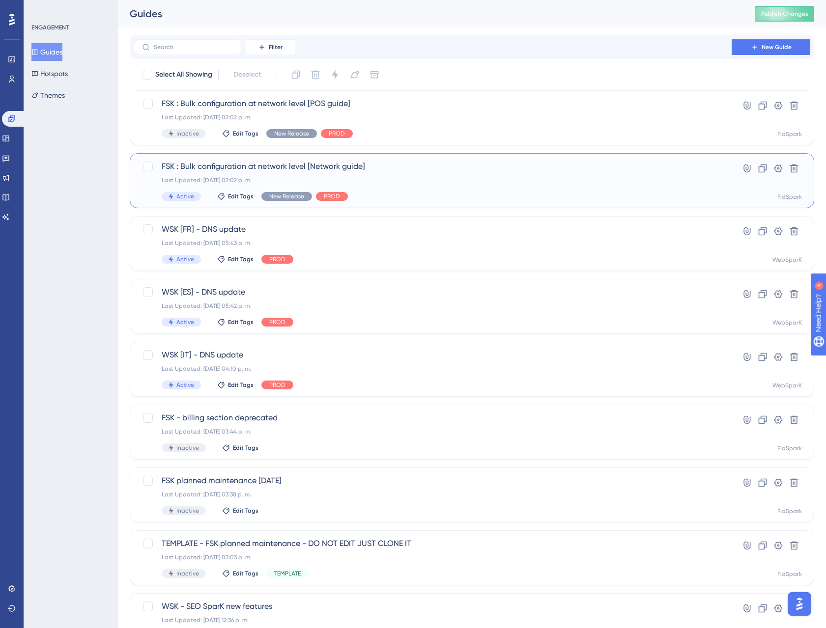
click at [391, 177] on div "Last Updated: [DATE] 02:02 p. m." at bounding box center [433, 180] width 542 height 8
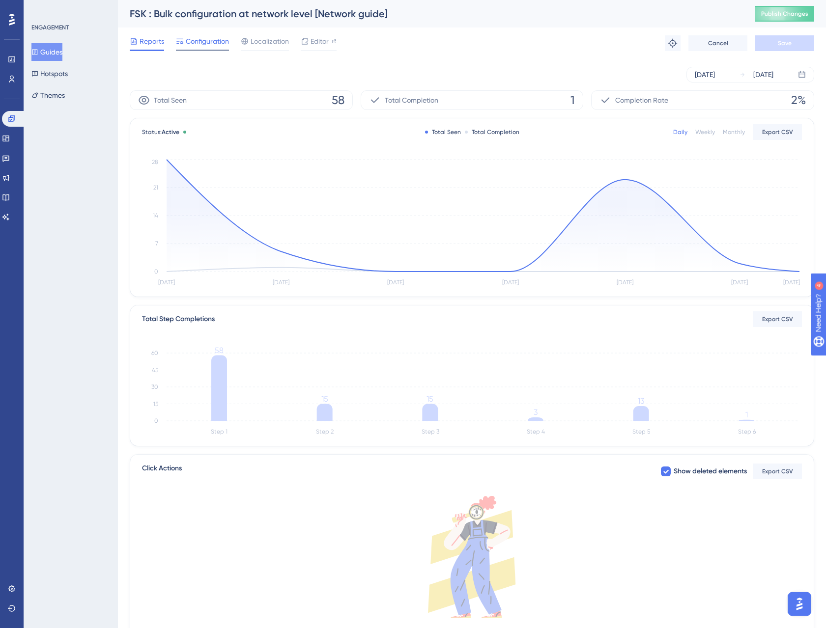
click at [210, 43] on span "Configuration" at bounding box center [207, 41] width 43 height 12
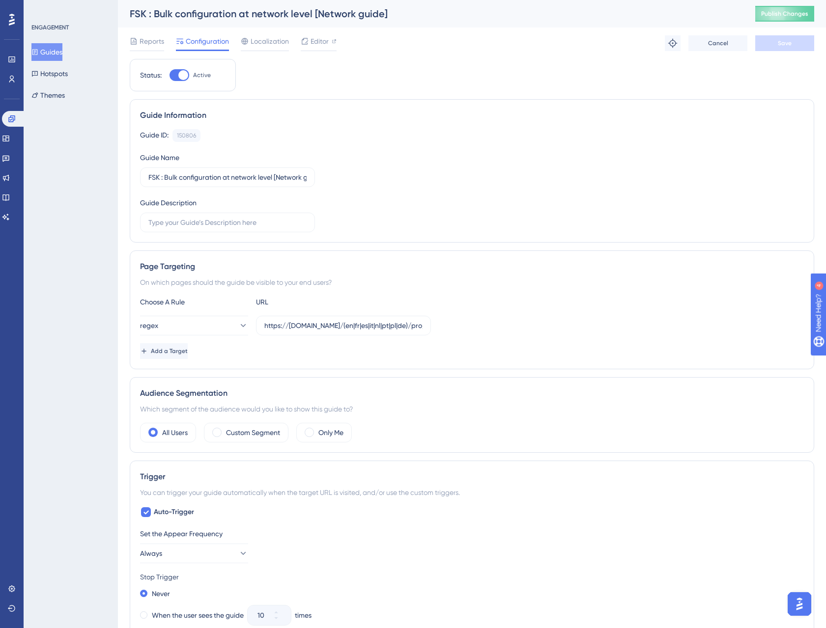
click at [202, 84] on div "Status: Active" at bounding box center [183, 75] width 106 height 32
click at [180, 76] on div at bounding box center [183, 75] width 10 height 10
click at [169, 76] on input "Active" at bounding box center [169, 75] width 0 height 0
checkbox input "false"
click at [302, 333] on label "https://[DOMAIN_NAME]/(en|fr|es|it|nl|pt|pl|de)/pro/group/$" at bounding box center [343, 326] width 175 height 20
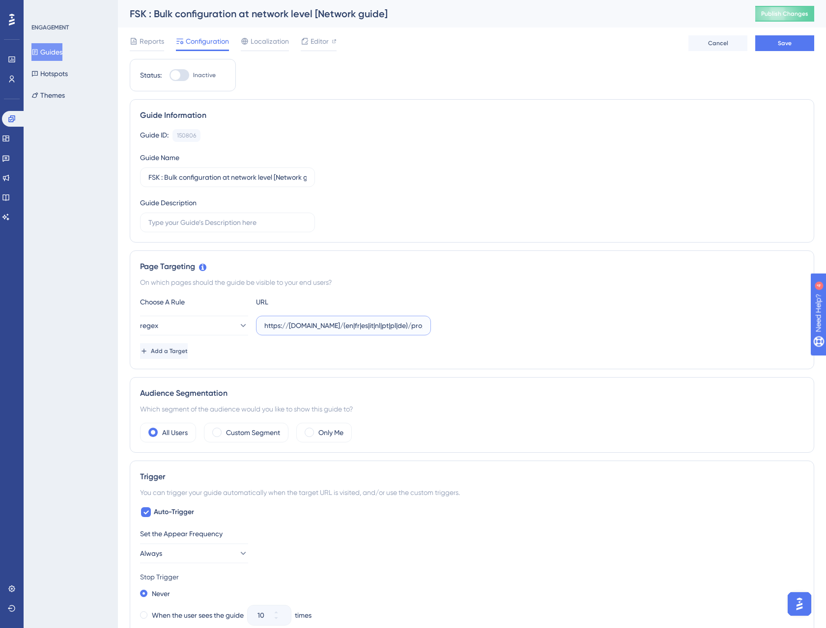
click at [302, 331] on input "https://[DOMAIN_NAME]/(en|fr|es|it|nl|pt|pl|de)/pro/group/$" at bounding box center [343, 325] width 158 height 11
click at [277, 325] on input "https://[DOMAIN_NAME]/(en|fr|es|it|nl|pt|pl|de)/pro/group/$" at bounding box center [343, 325] width 158 height 11
click at [302, 327] on input "https://[DOMAIN_NAME]/(en|fr|es|it|nl|pt|pl|de)/pro/group/$" at bounding box center [343, 325] width 158 height 11
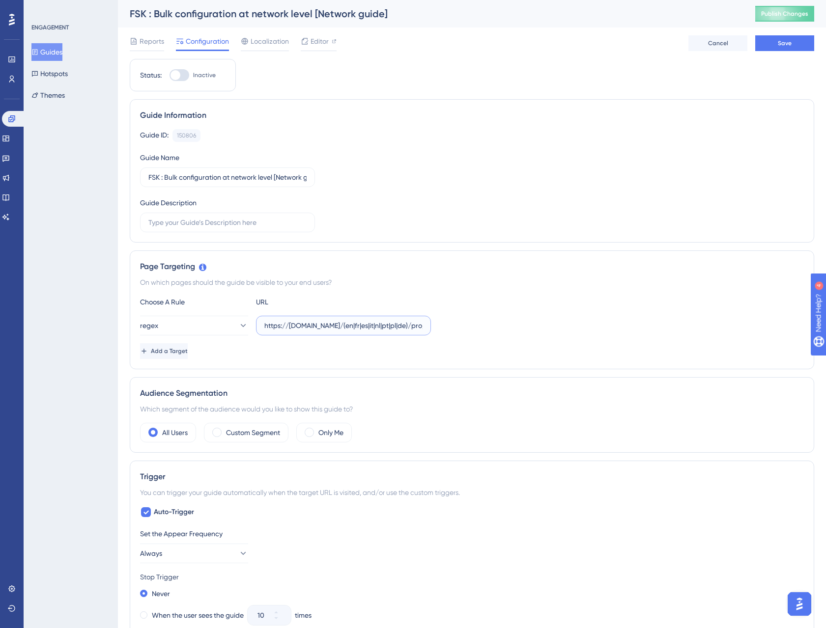
click at [302, 327] on input "https://[DOMAIN_NAME]/(en|fr|es|it|nl|pt|pl|de)/pro/group/$" at bounding box center [343, 325] width 158 height 11
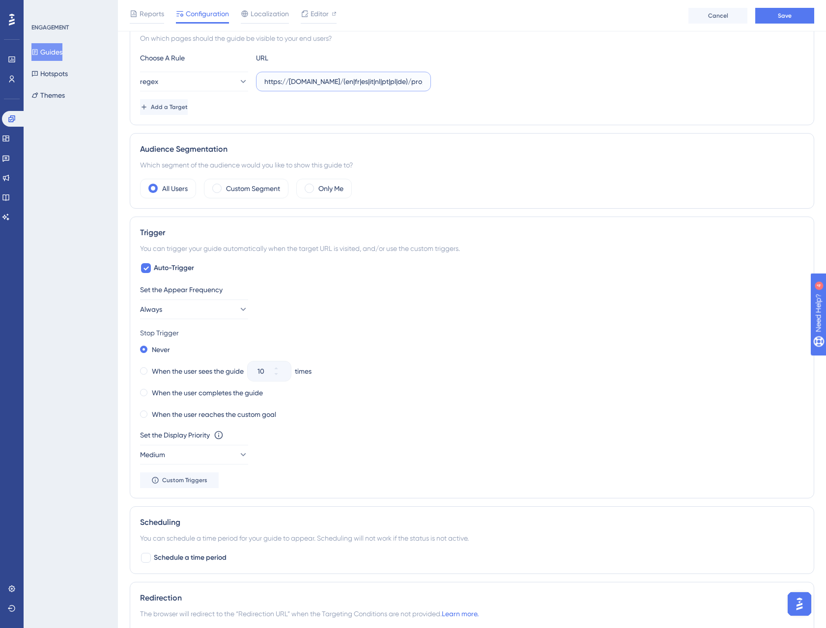
scroll to position [271, 0]
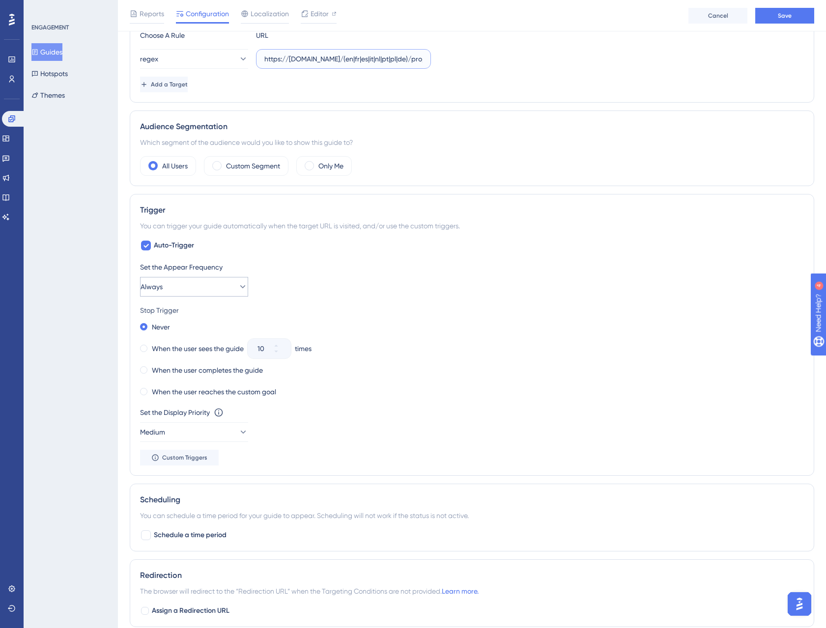
type input "https://[DOMAIN_NAME]/(en|fr|es|it|nl|pt|pl|de)/pro/group/$"
click at [217, 286] on button "Always" at bounding box center [194, 287] width 108 height 20
click at [202, 317] on div "Only Once Only Once" at bounding box center [193, 317] width 95 height 20
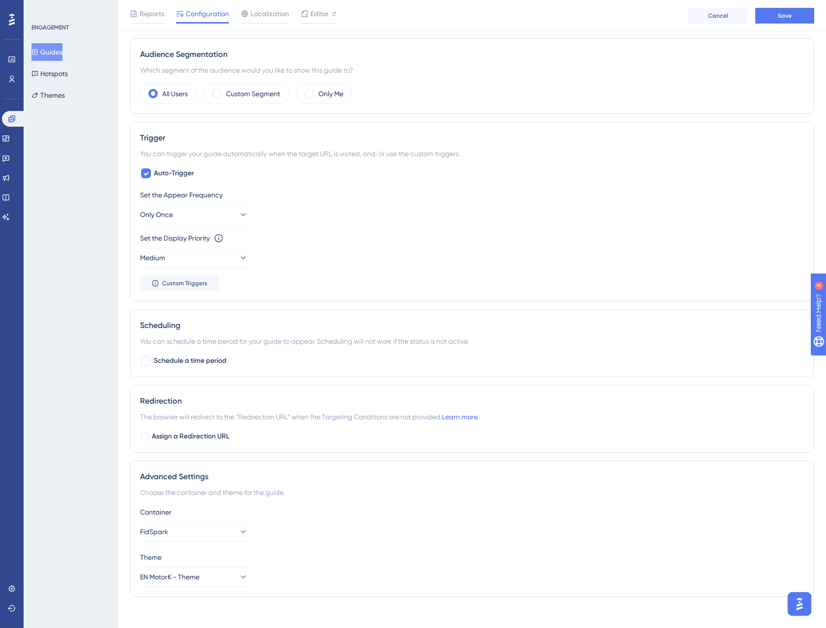
scroll to position [347, 0]
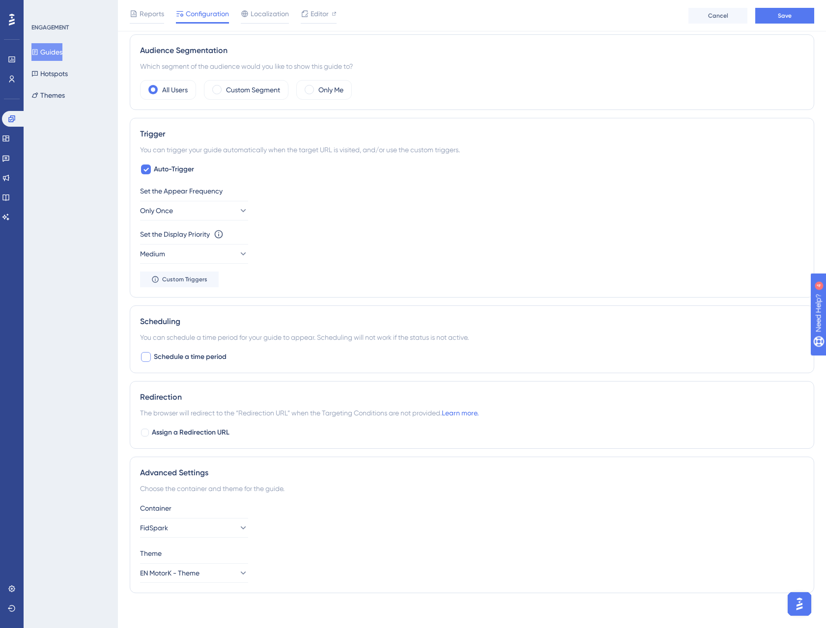
click at [172, 359] on span "Schedule a time period" at bounding box center [190, 357] width 73 height 12
checkbox input "true"
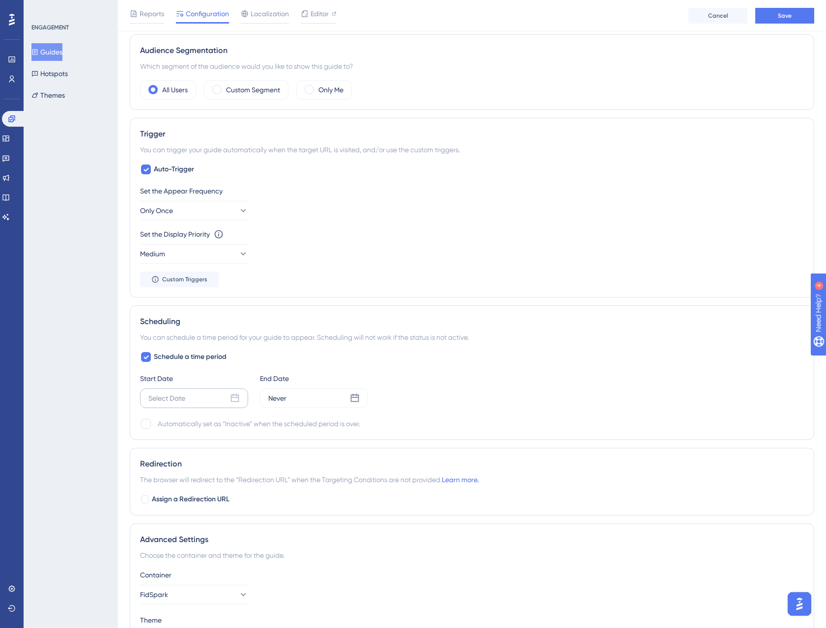
click at [184, 399] on div "Select Date" at bounding box center [166, 398] width 37 height 12
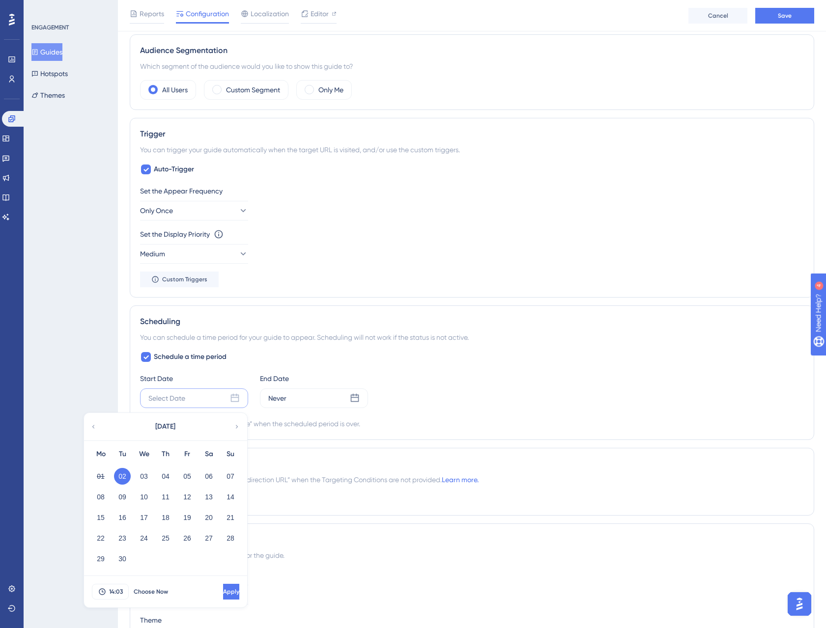
click at [124, 473] on button "02" at bounding box center [122, 476] width 17 height 17
click at [222, 594] on span "Apply" at bounding box center [230, 592] width 16 height 8
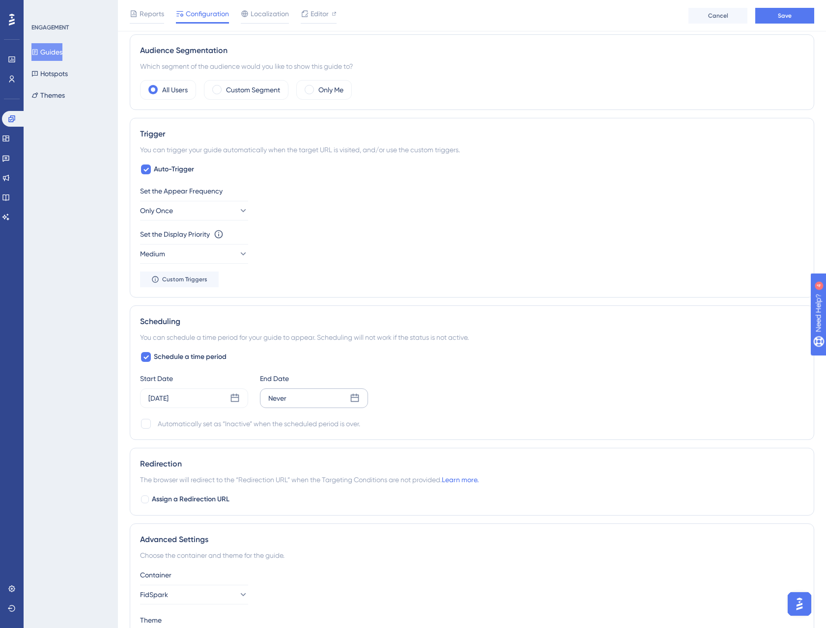
click at [319, 397] on div "Never" at bounding box center [314, 398] width 108 height 20
click at [234, 559] on button "30" at bounding box center [242, 559] width 17 height 17
click at [343, 592] on span "Apply" at bounding box center [351, 592] width 16 height 8
click at [439, 414] on div "Schedule a time period Start Date [DATE] End Date [DATE] Automatically set as “…" at bounding box center [472, 390] width 664 height 79
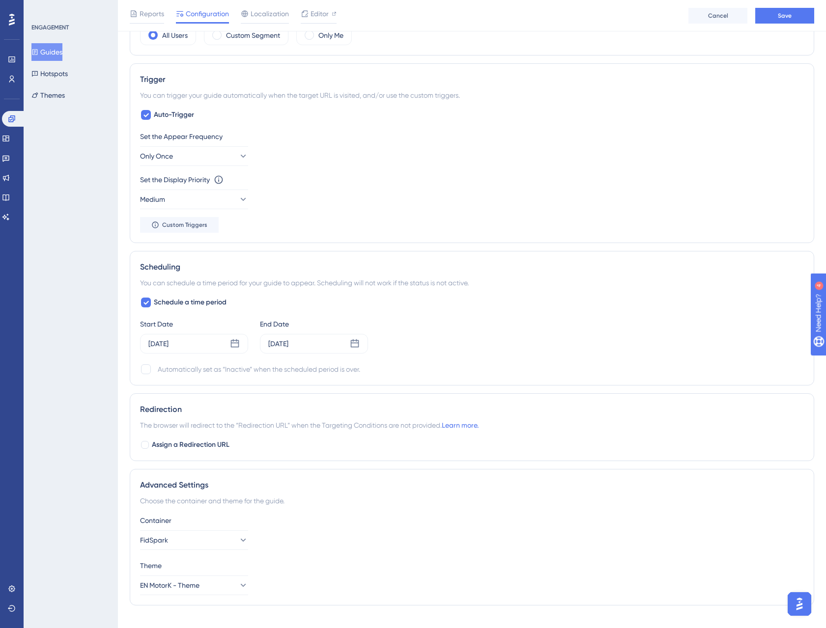
scroll to position [418, 0]
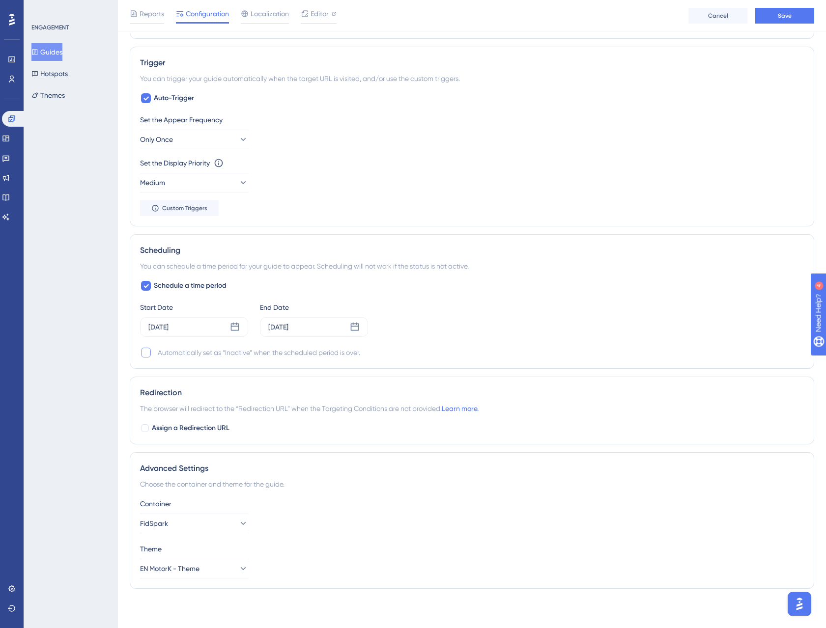
click at [146, 353] on div at bounding box center [146, 353] width 10 height 10
checkbox input "true"
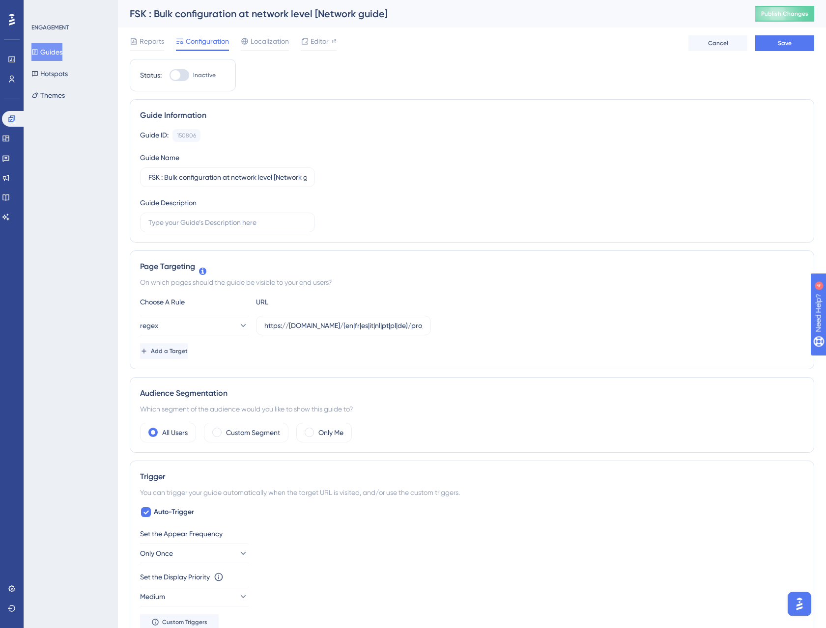
scroll to position [1, 0]
click at [769, 43] on button "Save" at bounding box center [784, 42] width 59 height 16
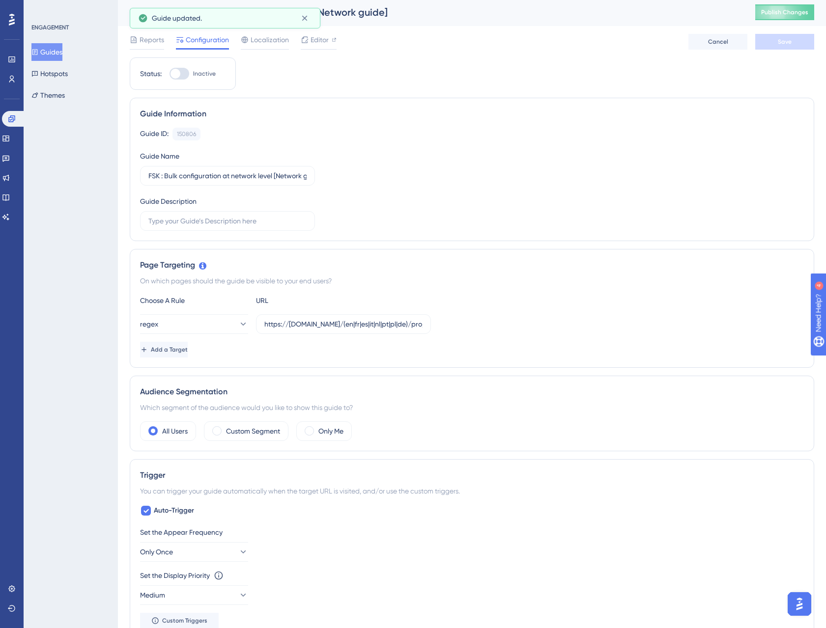
click at [54, 54] on button "Guides" at bounding box center [46, 52] width 31 height 18
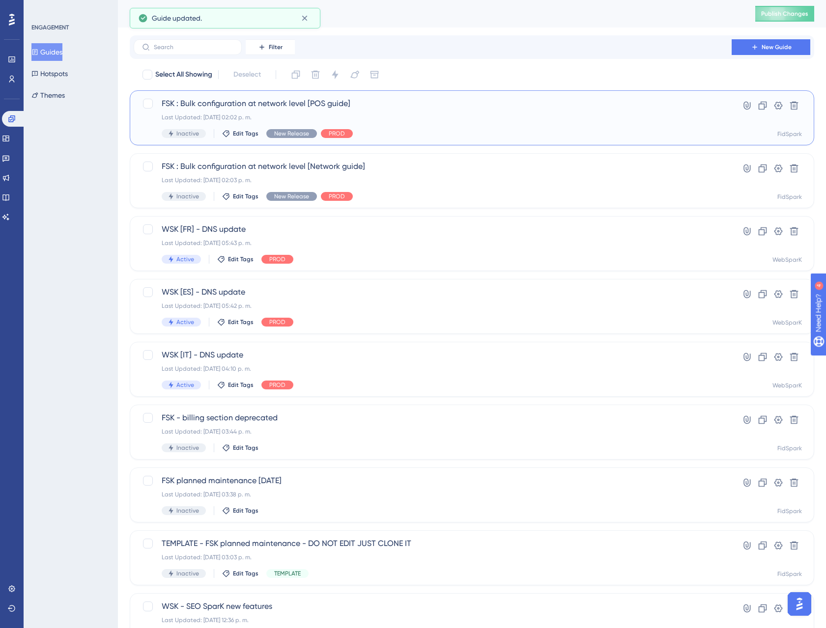
click at [361, 113] on div "Last Updated: [DATE] 02:02 p. m." at bounding box center [433, 117] width 542 height 8
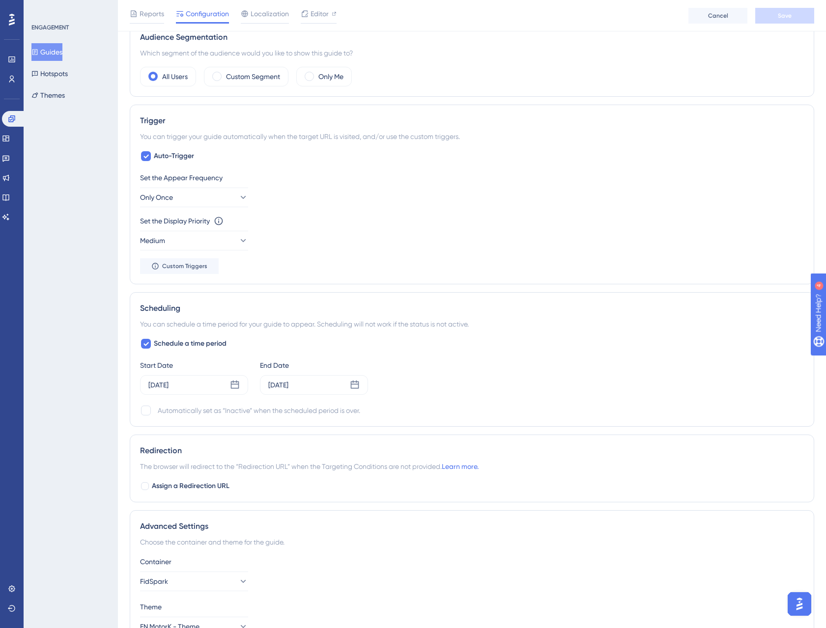
scroll to position [364, 0]
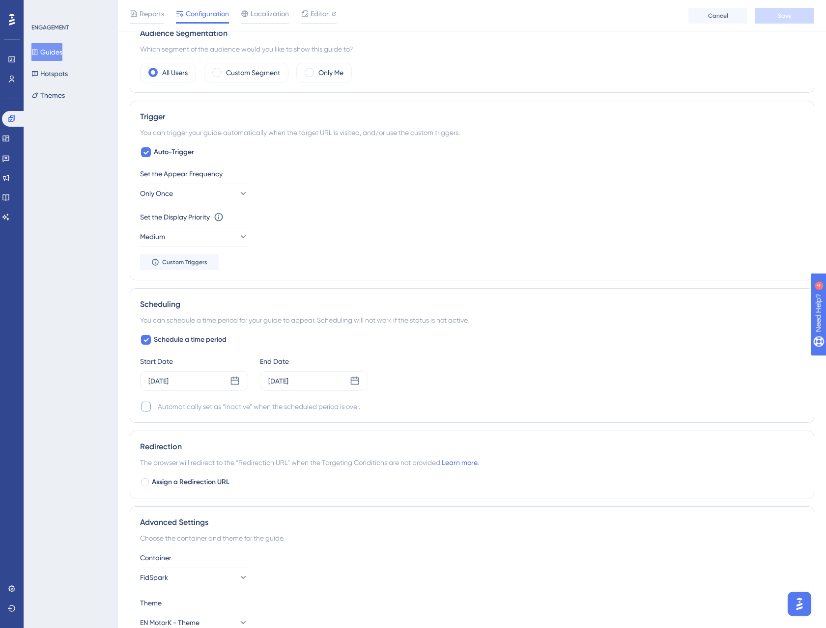
click at [146, 410] on div at bounding box center [146, 407] width 10 height 10
checkbox input "true"
click at [790, 10] on button "Save" at bounding box center [784, 16] width 59 height 16
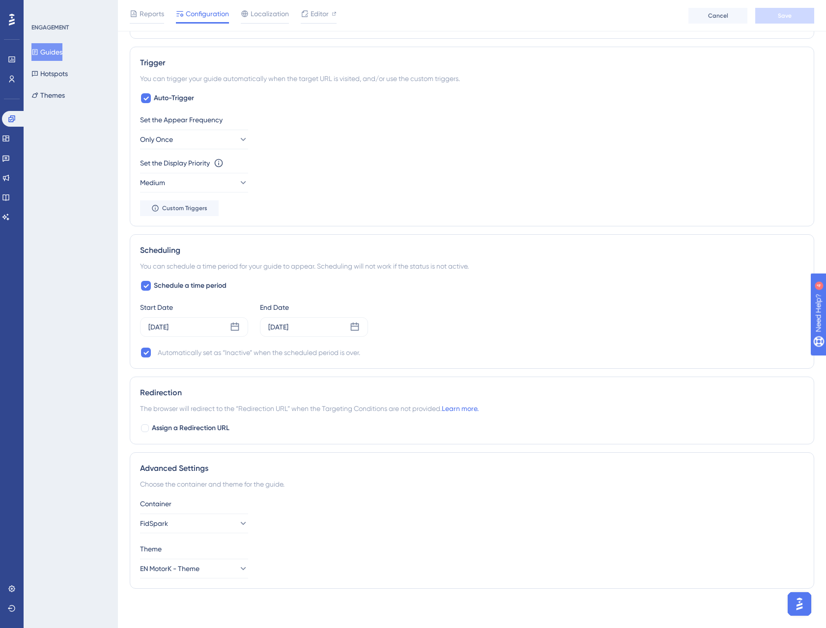
scroll to position [413, 0]
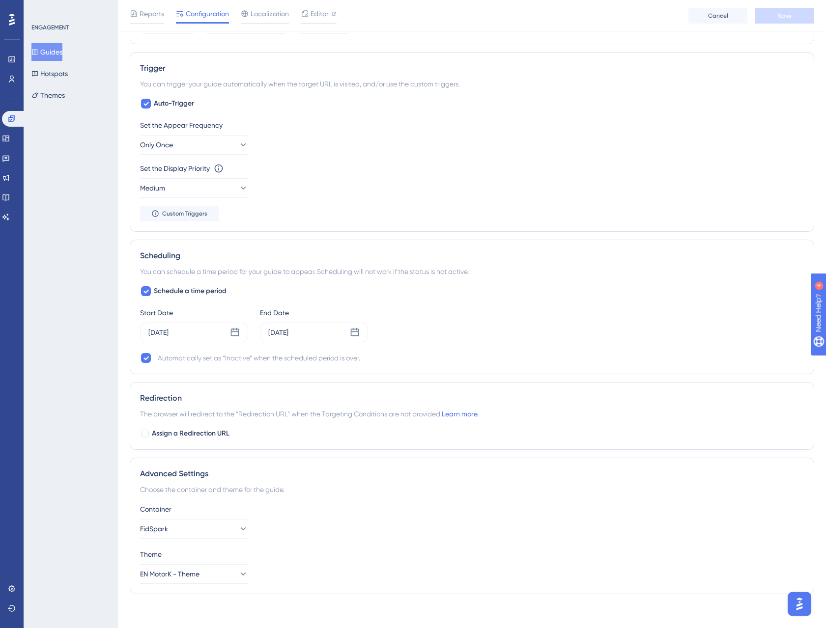
click at [54, 52] on button "Guides" at bounding box center [46, 52] width 31 height 18
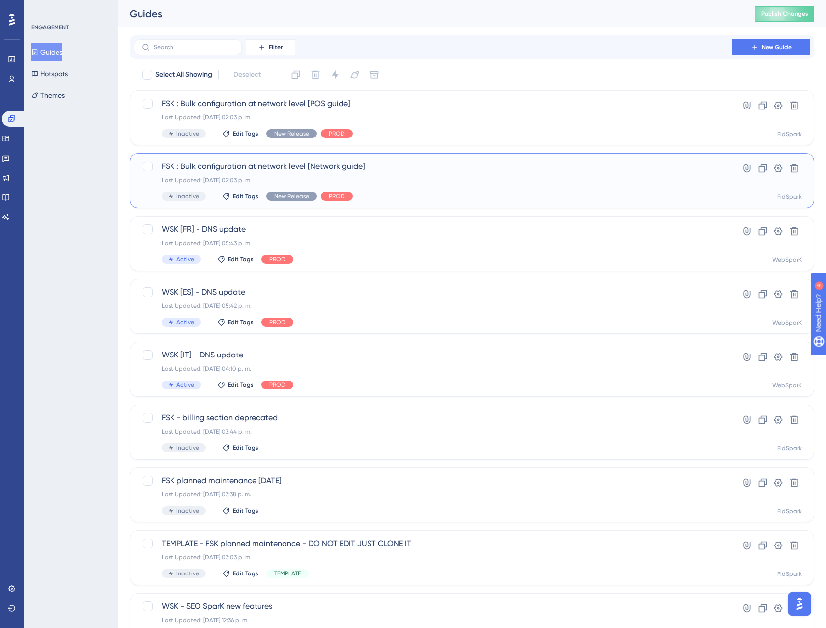
click at [401, 172] on span "FSK : Bulk configuration at network level [Network guide]" at bounding box center [433, 167] width 542 height 12
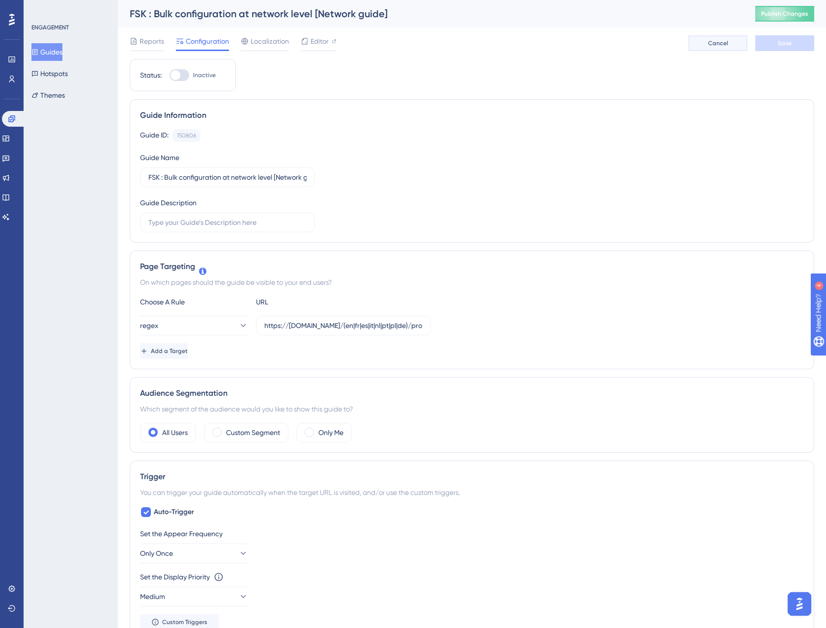
click at [714, 44] on span "Cancel" at bounding box center [718, 43] width 20 height 8
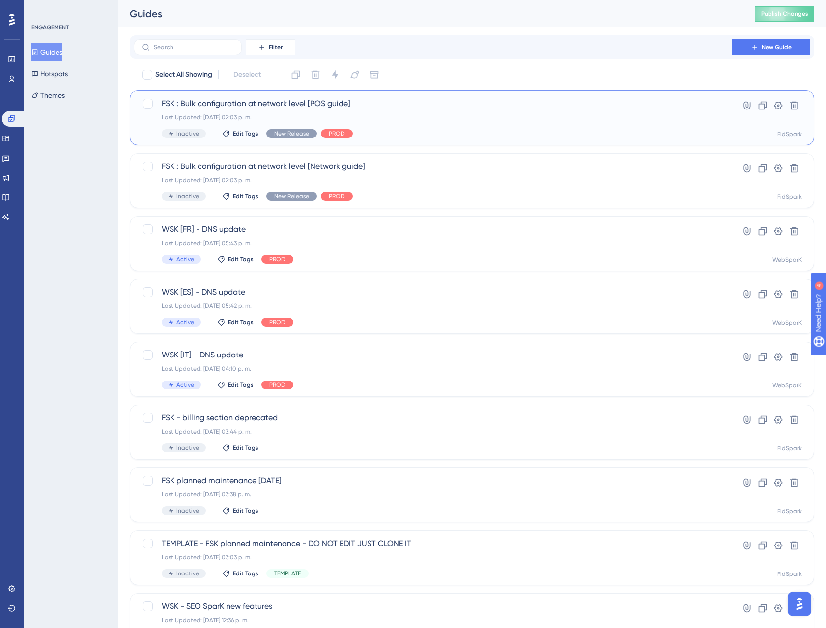
click at [304, 109] on span "FSK : Bulk configuration at network level [POS guide]" at bounding box center [433, 104] width 542 height 12
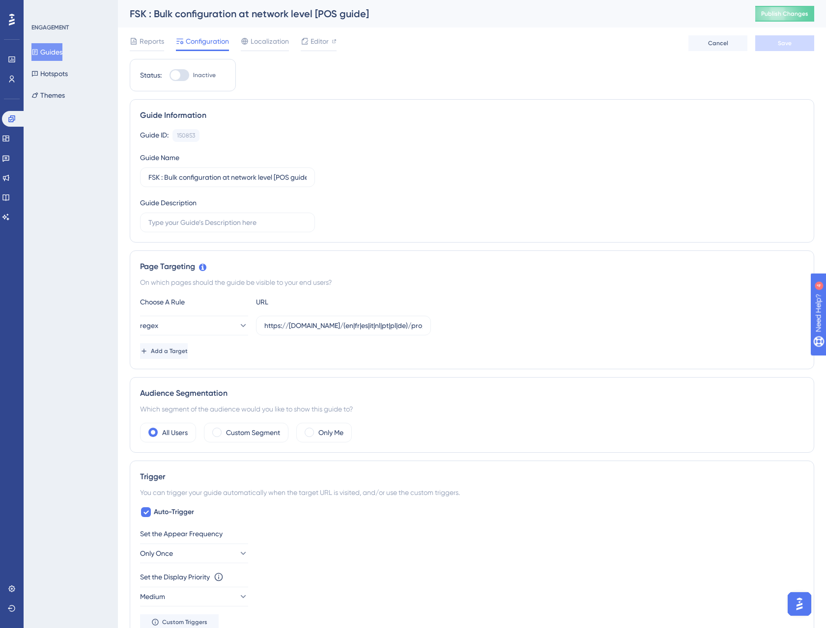
click at [55, 48] on button "Guides" at bounding box center [46, 52] width 31 height 18
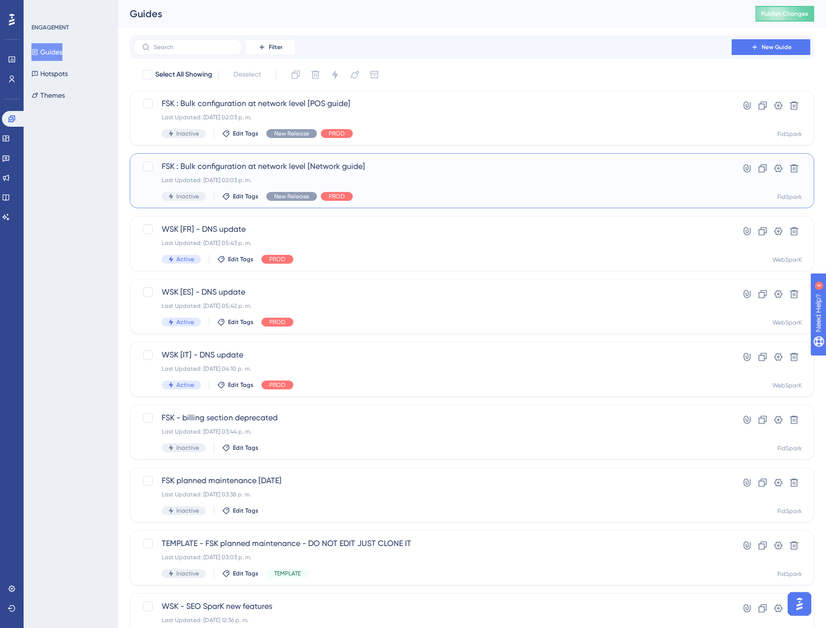
click at [258, 174] on div "FSK : Bulk configuration at network level [Network guide] Last Updated: [DATE] …" at bounding box center [433, 181] width 542 height 40
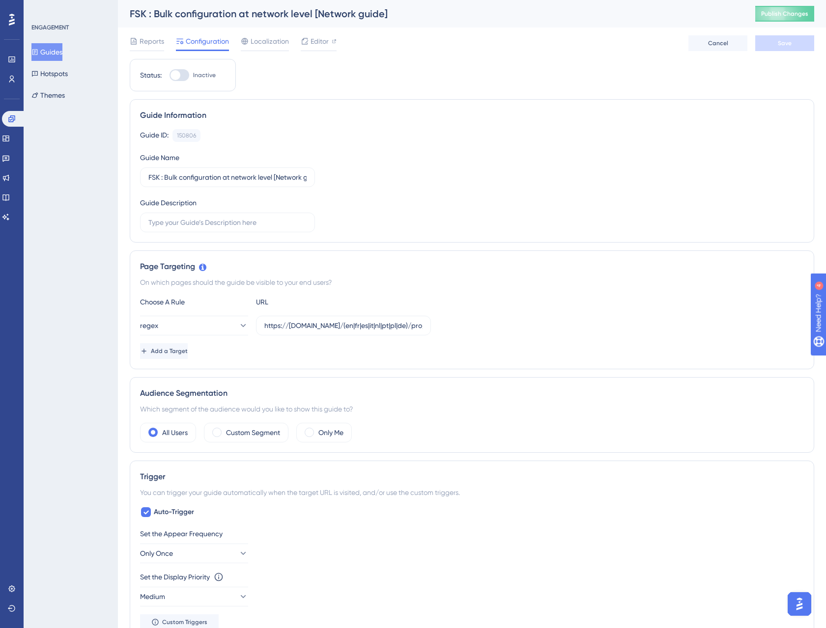
click at [62, 50] on button "Guides" at bounding box center [46, 52] width 31 height 18
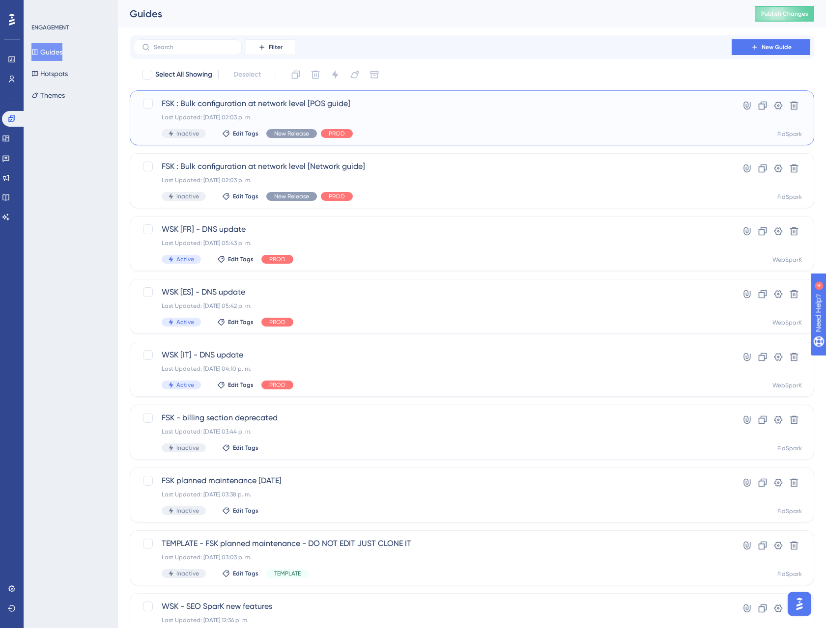
click at [243, 108] on span "FSK : Bulk configuration at network level [POS guide]" at bounding box center [433, 104] width 542 height 12
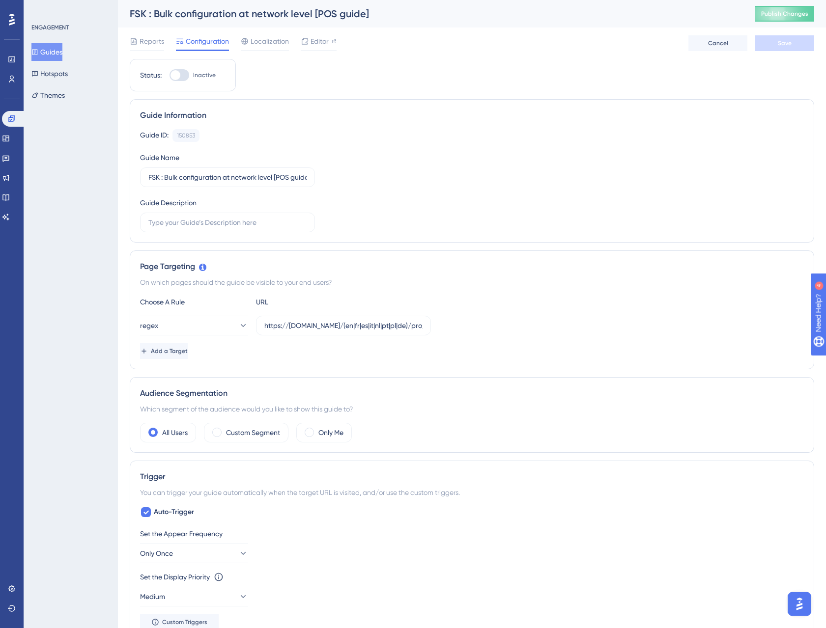
click at [52, 51] on button "Guides" at bounding box center [46, 52] width 31 height 18
